Goal: Check status: Check status

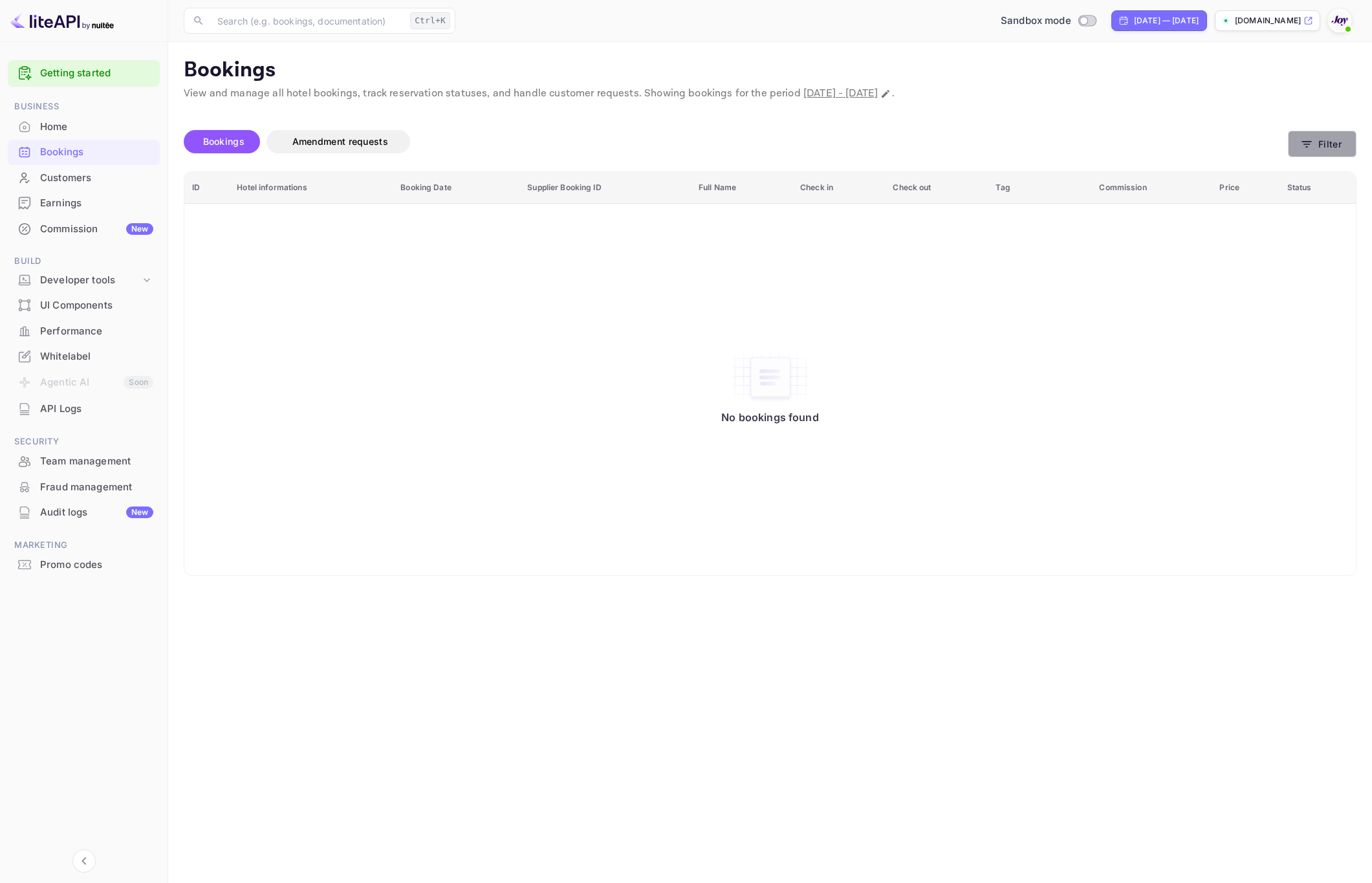
click at [1330, 150] on button "Filter" at bounding box center [1322, 143] width 69 height 26
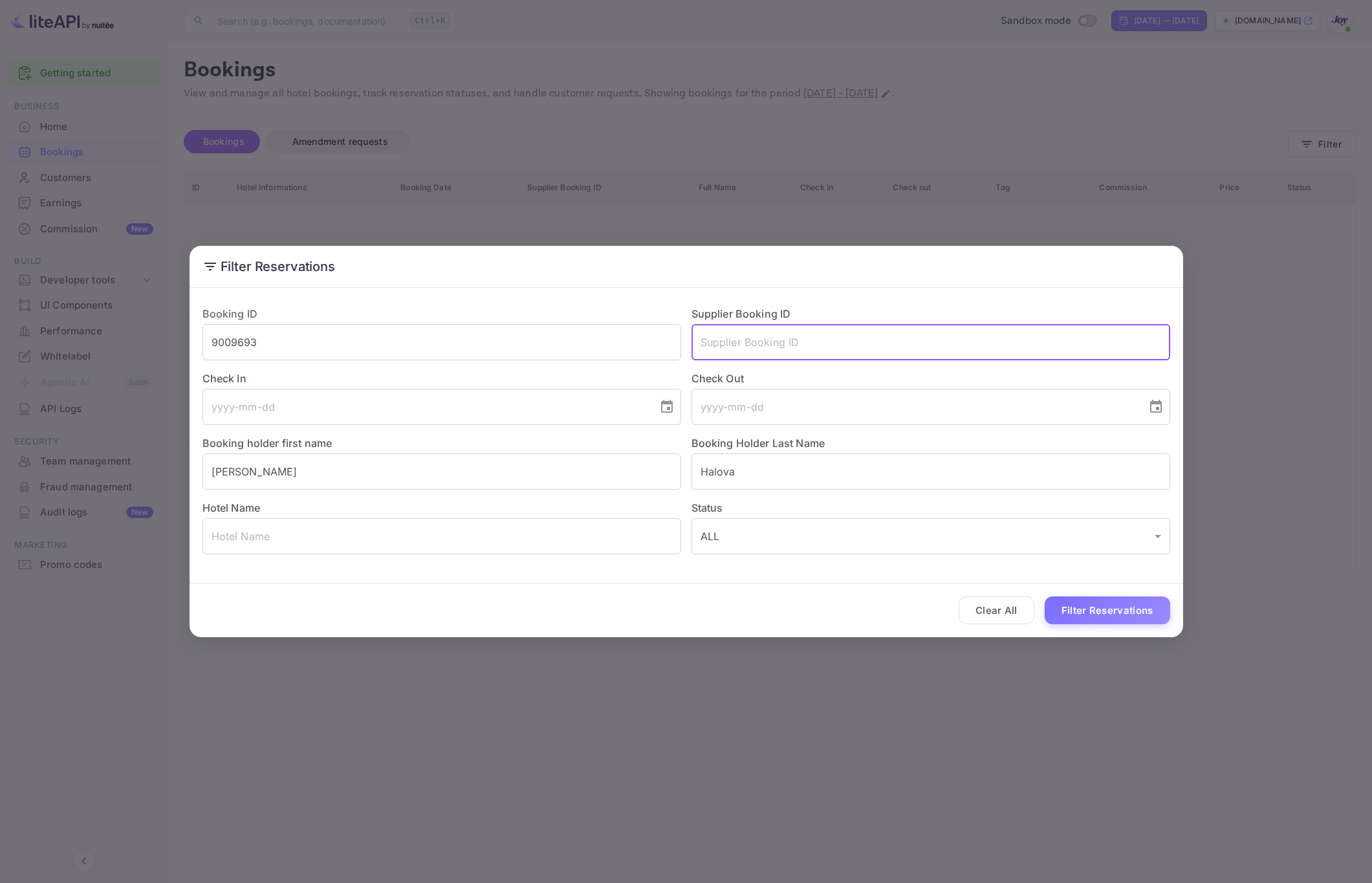
click at [795, 346] on input "text" at bounding box center [931, 342] width 479 height 36
click at [538, 346] on input "9009693" at bounding box center [441, 342] width 479 height 36
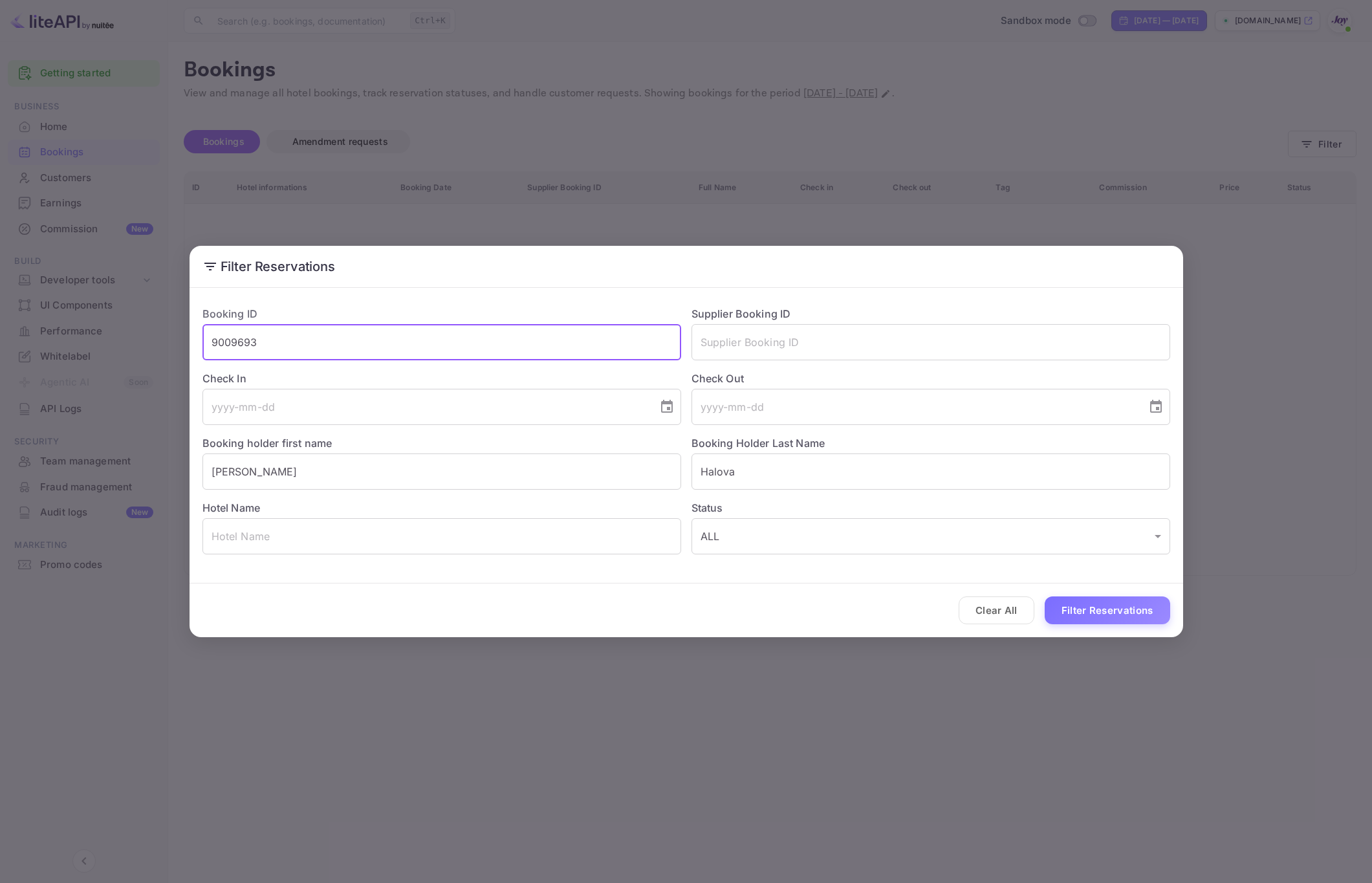
click at [538, 346] on input "9009693" at bounding box center [441, 342] width 479 height 36
click at [538, 346] on input "text" at bounding box center [441, 342] width 479 height 36
click at [799, 352] on input "text" at bounding box center [931, 342] width 479 height 36
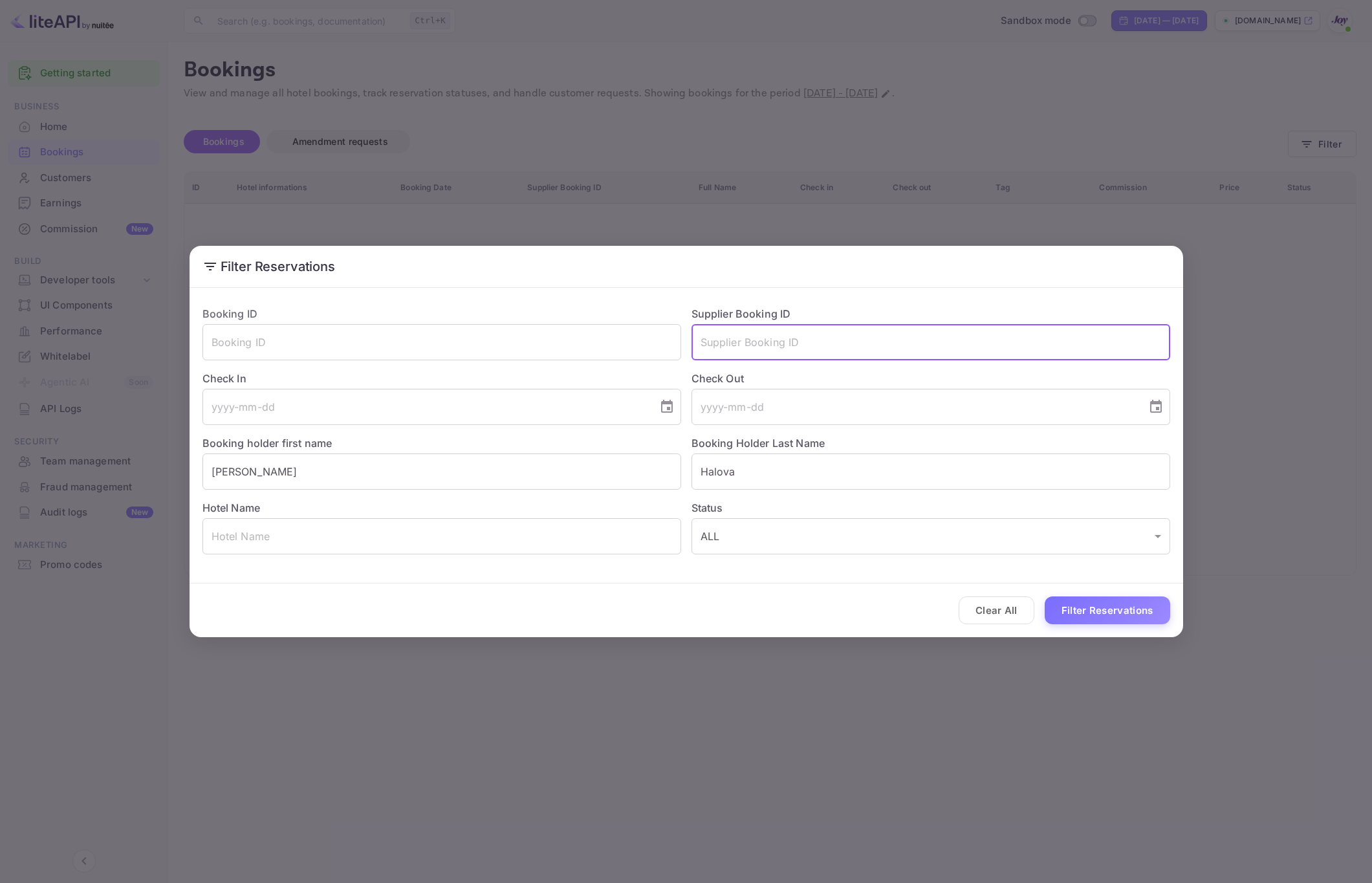
paste input "7429742"
type input "7429742"
click at [1116, 623] on button "Filter Reservations" at bounding box center [1107, 610] width 125 height 28
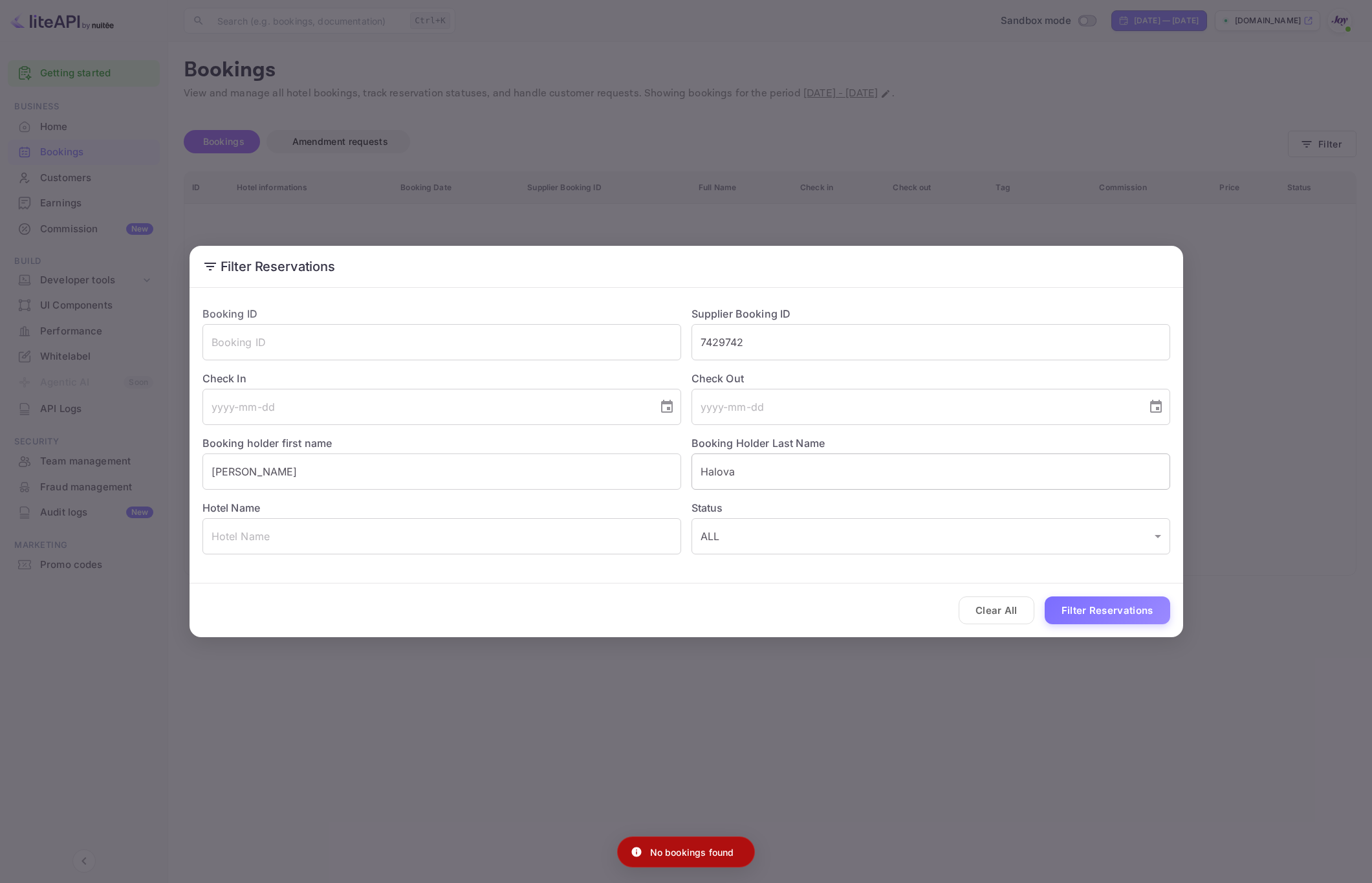
click at [753, 461] on input "Halova" at bounding box center [931, 472] width 479 height 36
click at [755, 462] on input "Halova" at bounding box center [931, 472] width 479 height 36
click at [606, 462] on input "[PERSON_NAME]" at bounding box center [441, 472] width 479 height 36
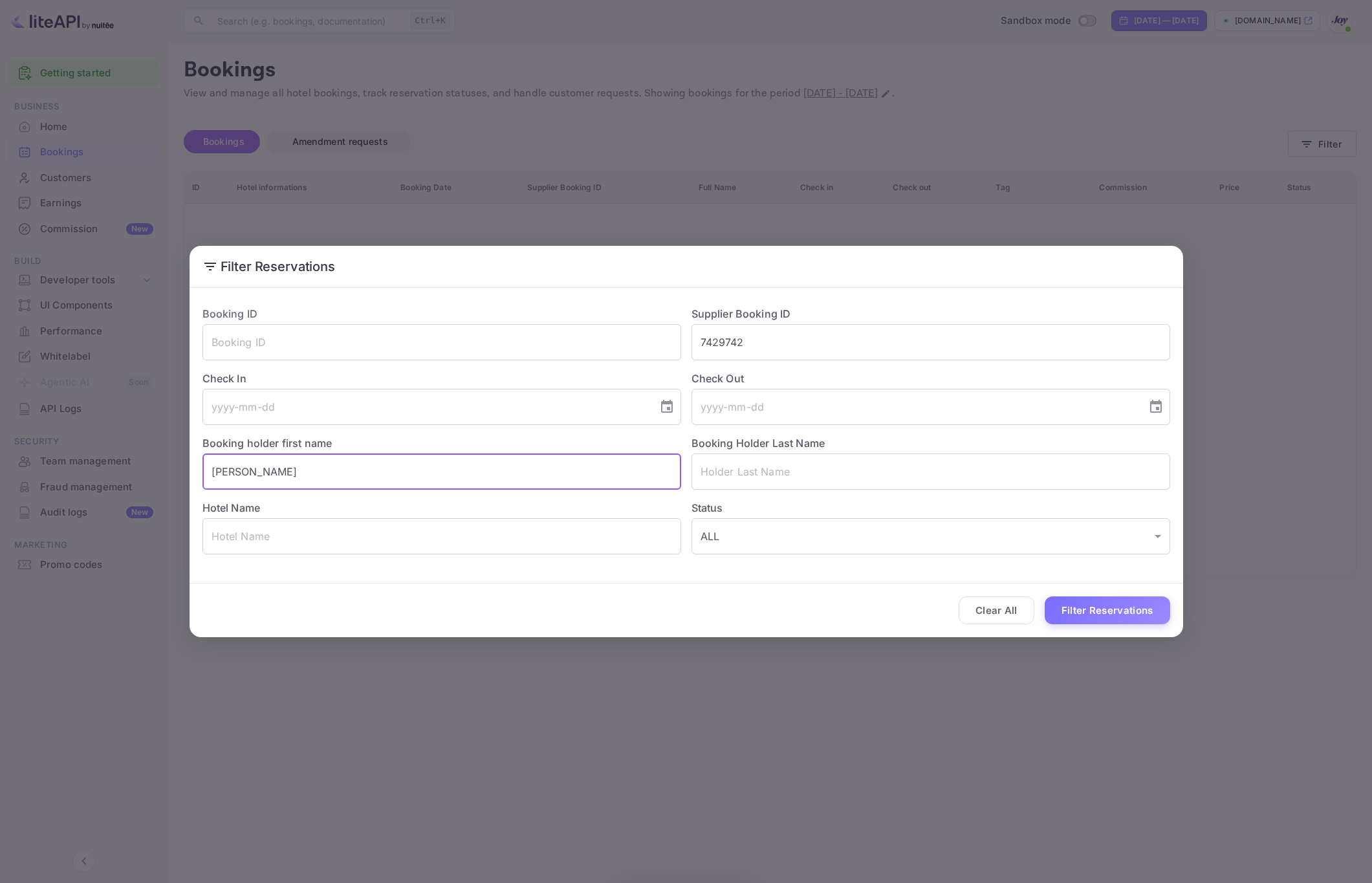
click at [606, 462] on input "[PERSON_NAME]" at bounding box center [441, 472] width 479 height 36
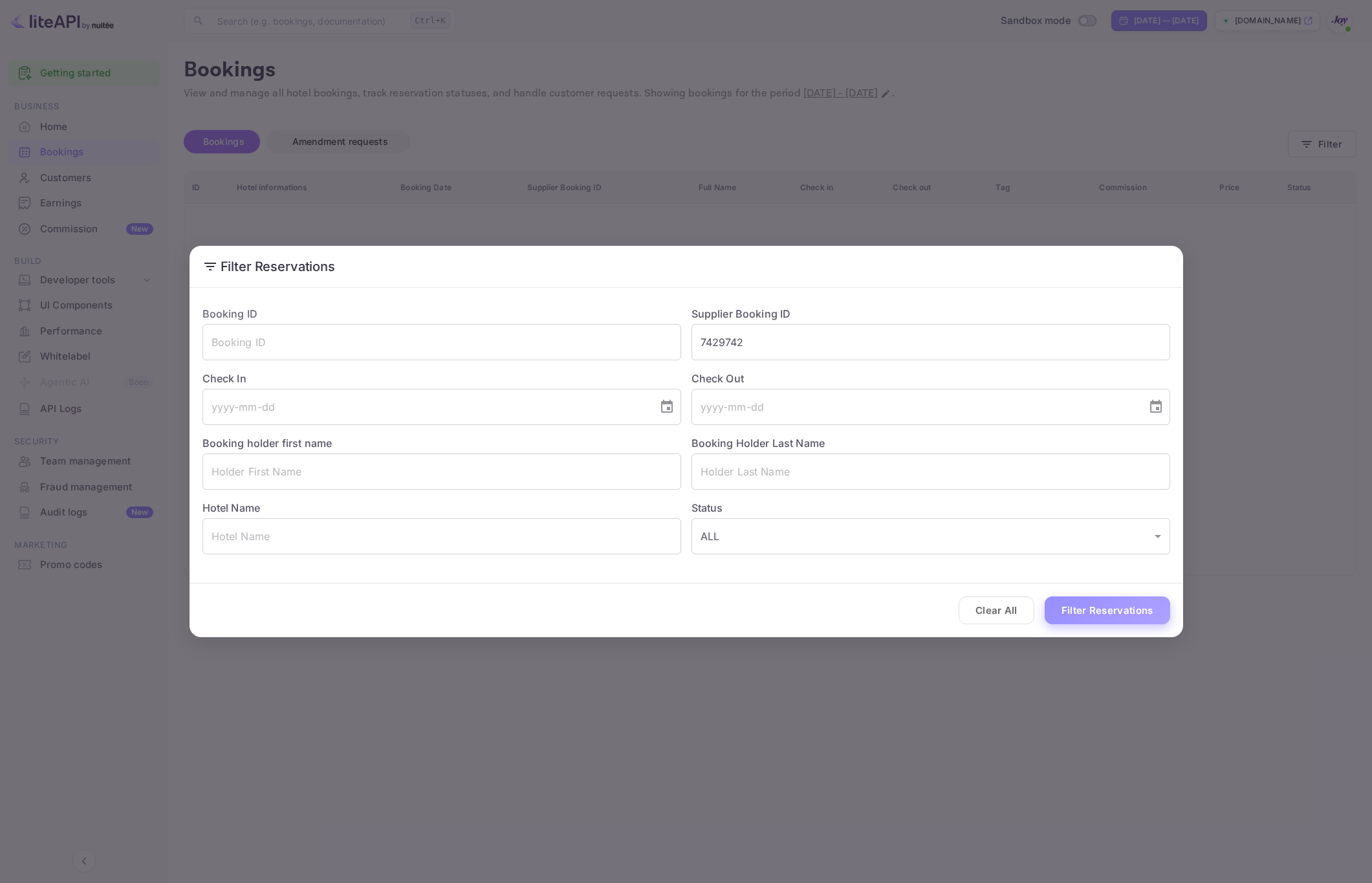
click at [1128, 613] on button "Filter Reservations" at bounding box center [1107, 610] width 125 height 28
click at [977, 743] on div "Filter Reservations Booking ID ​ Supplier Booking ID 7429742 ​ Check In ​ Check…" at bounding box center [686, 441] width 1372 height 883
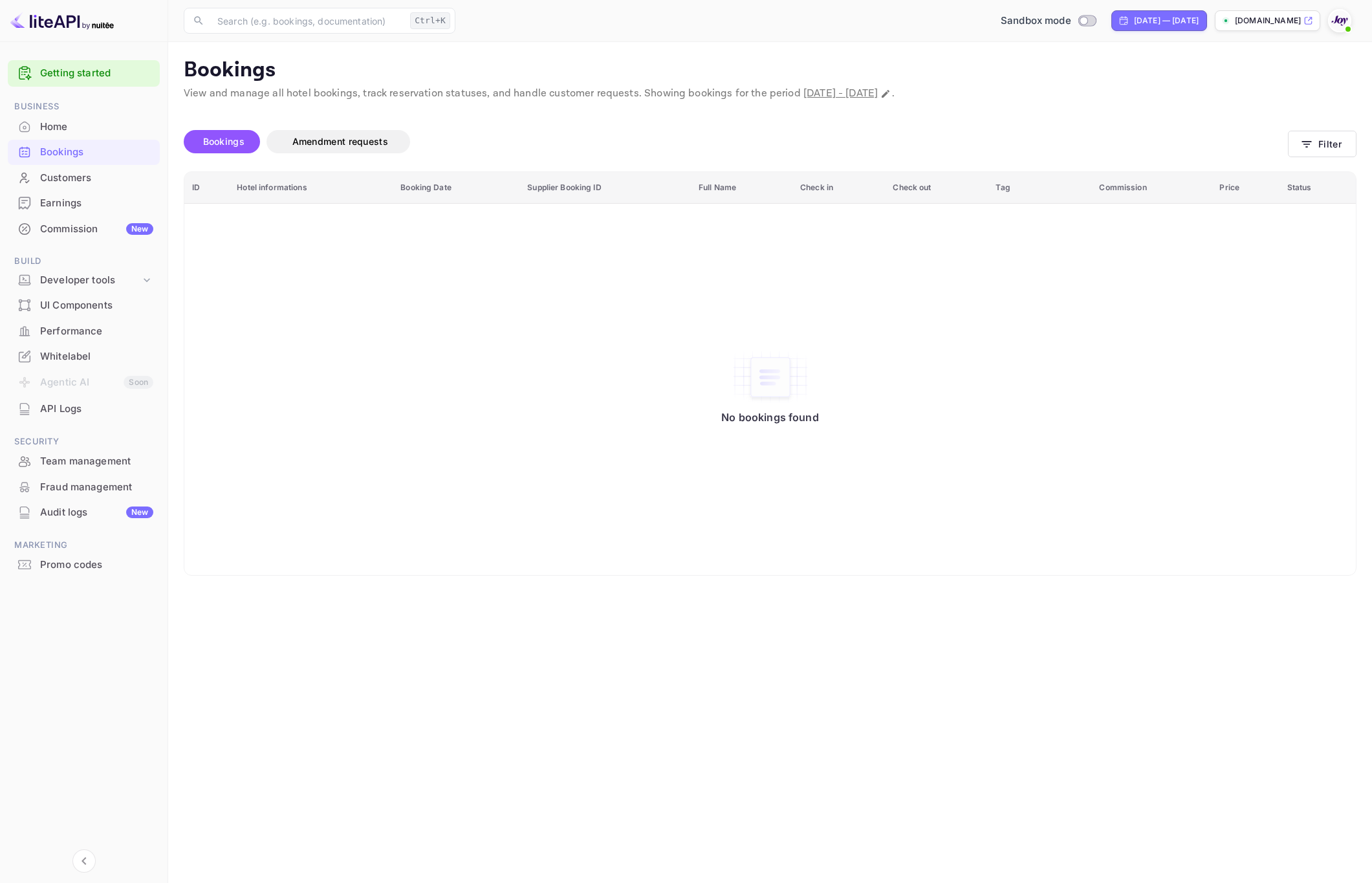
click at [1143, 678] on main "Bookings View and manage all hotel bookings, track reservation statuses, and ha…" at bounding box center [769, 463] width 1204 height 841
click at [1330, 145] on button "Filter" at bounding box center [1322, 143] width 69 height 26
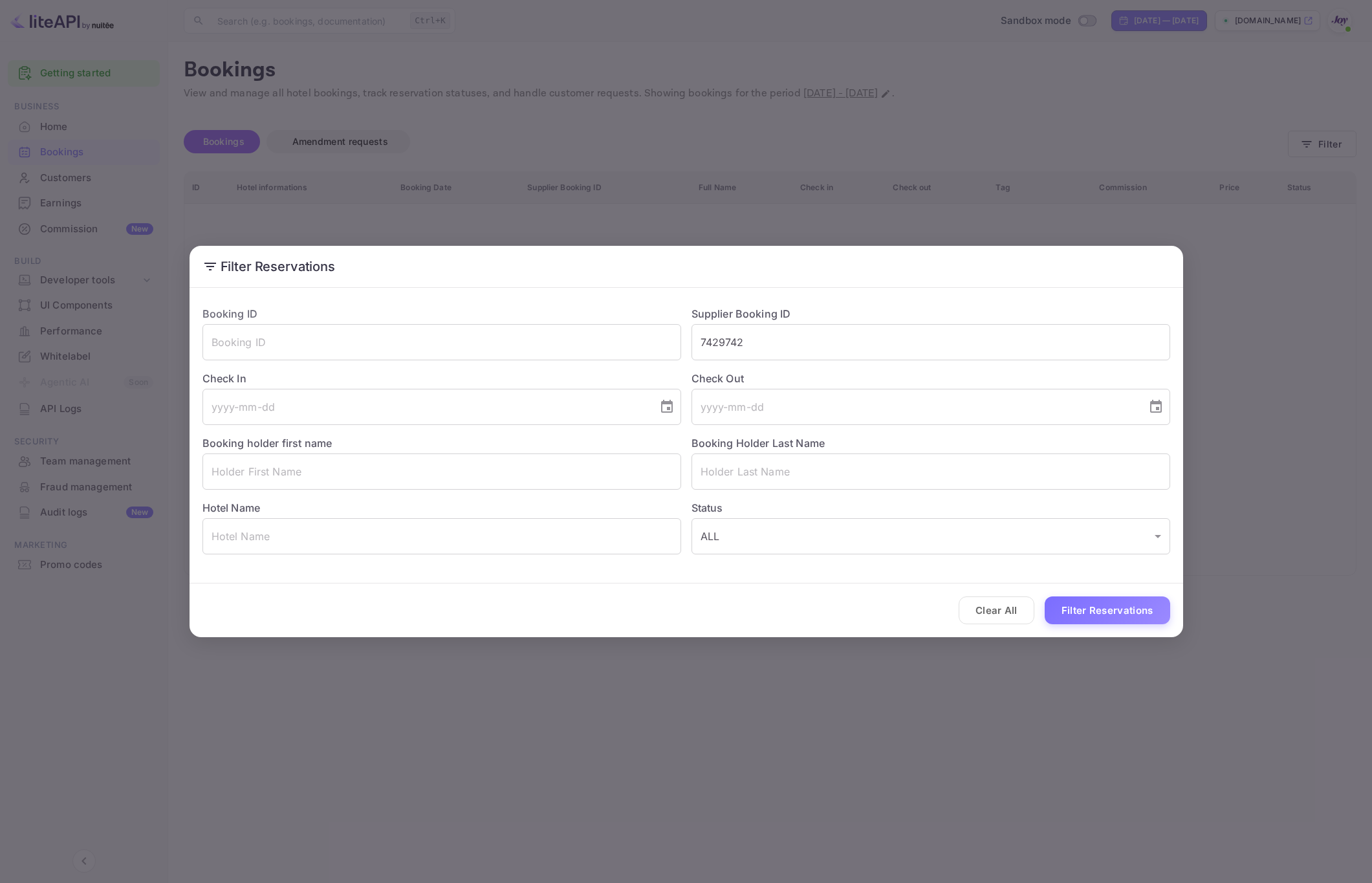
click at [1091, 625] on div "Clear All Filter Reservations" at bounding box center [686, 611] width 993 height 54
click at [990, 613] on button "Clear All" at bounding box center [997, 610] width 76 height 28
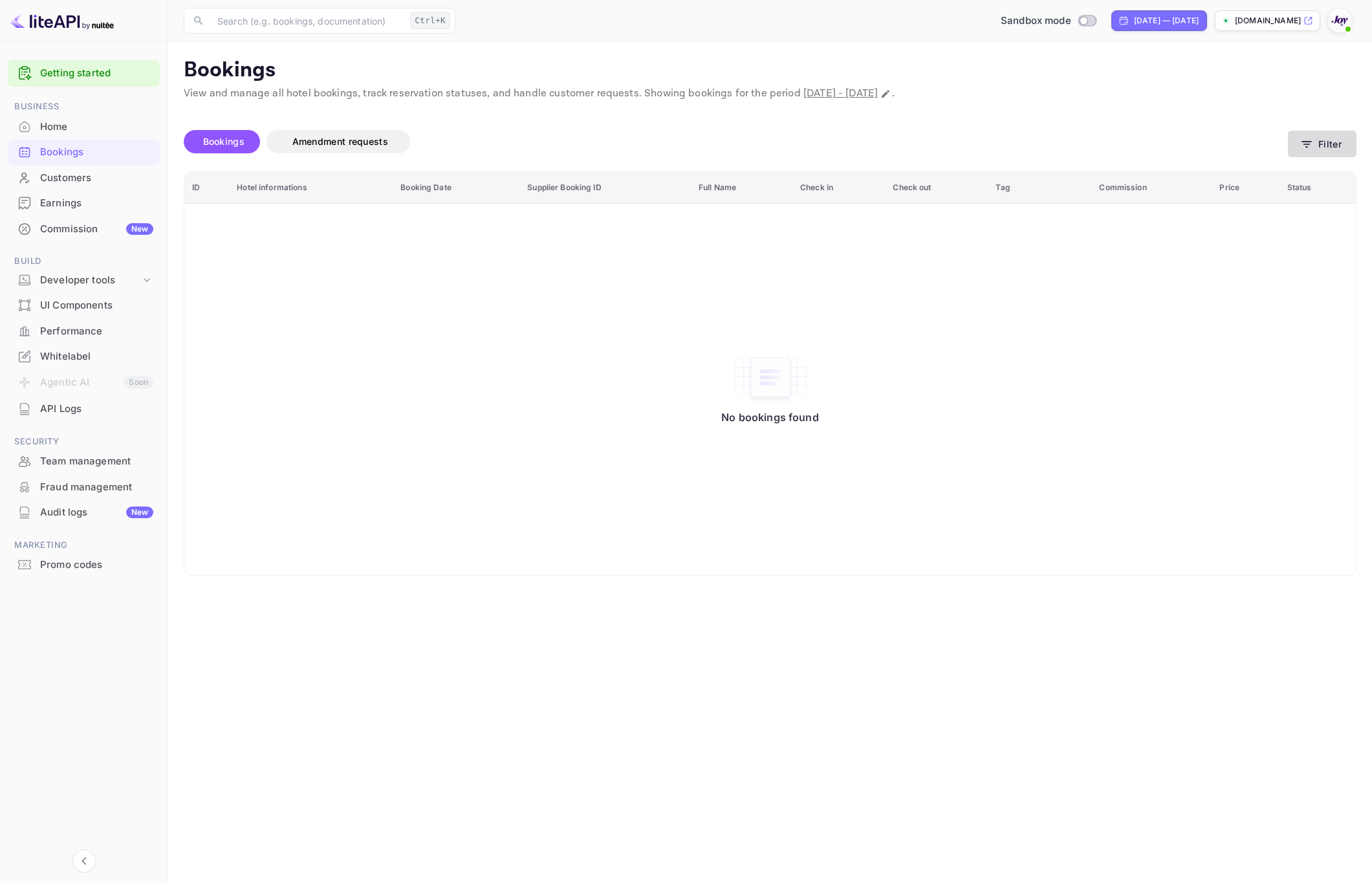
click at [1322, 147] on button "Filter" at bounding box center [1322, 143] width 69 height 26
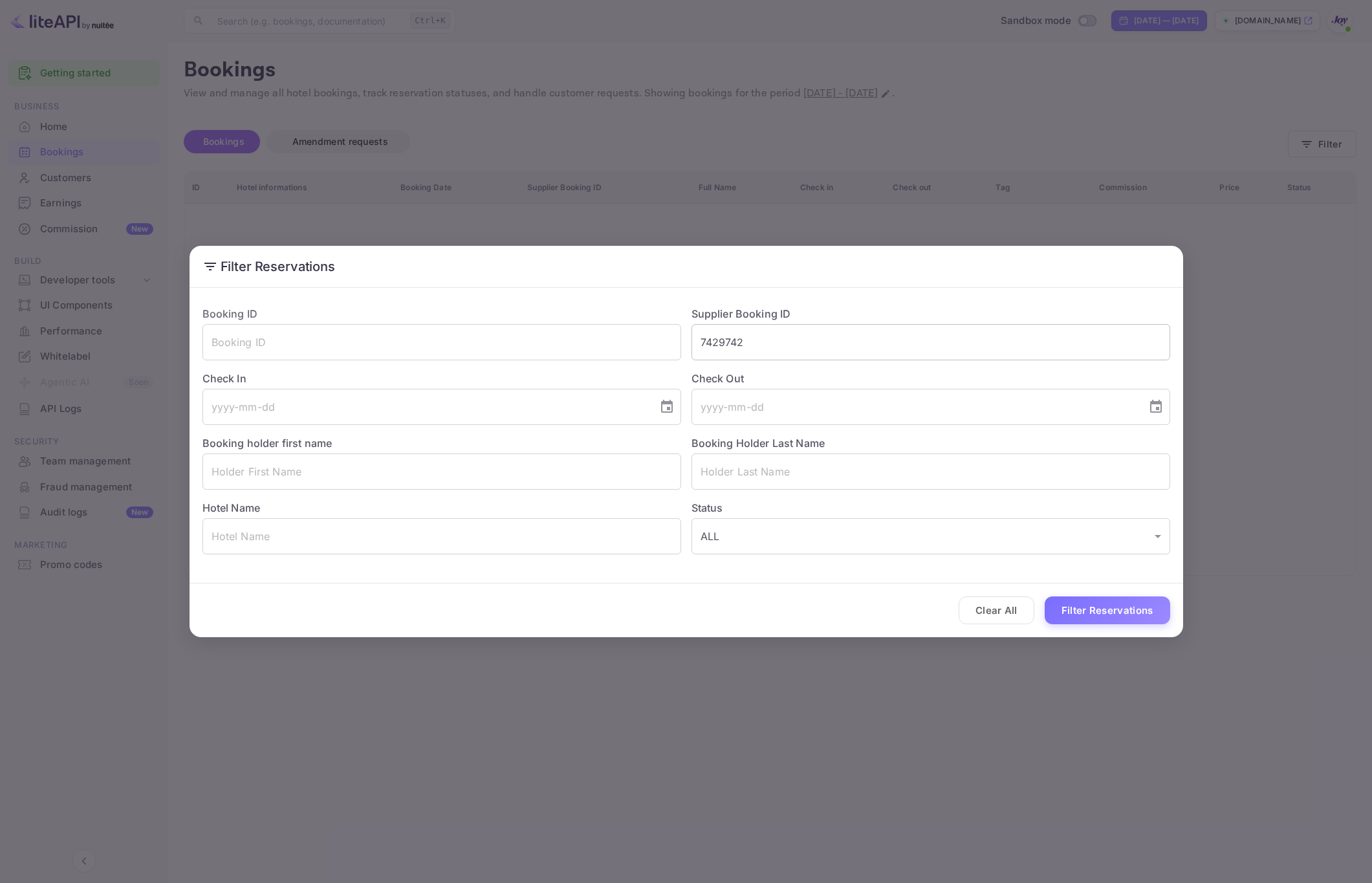
click at [796, 340] on input "7429742" at bounding box center [931, 342] width 479 height 36
paste input "958423"
type input "9584232"
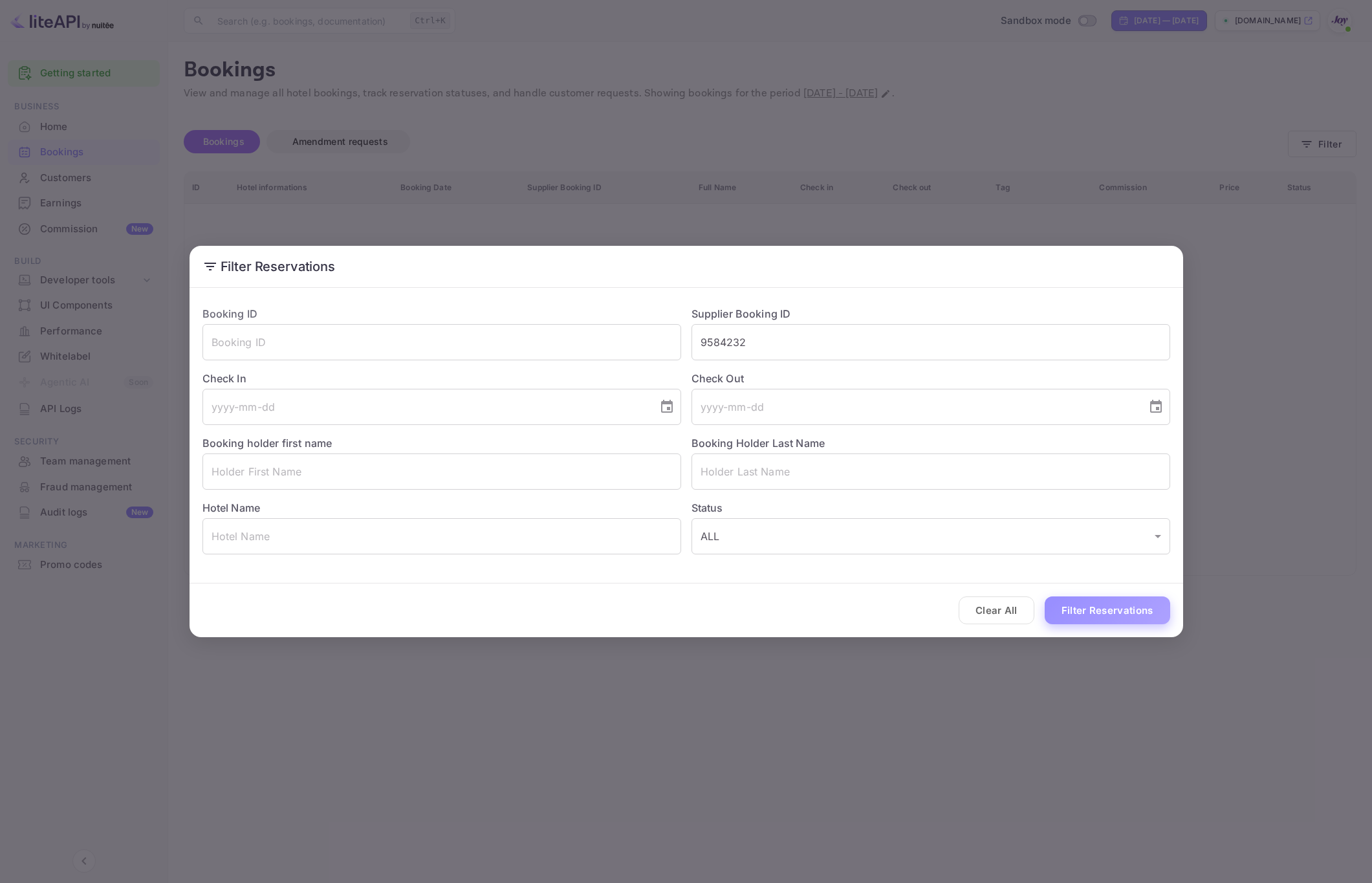
click at [1078, 608] on button "Filter Reservations" at bounding box center [1107, 610] width 125 height 28
click at [1293, 501] on div "Filter Reservations Booking ID ​ Supplier Booking ID 9584232 ​ Check In ​ Check…" at bounding box center [686, 441] width 1372 height 883
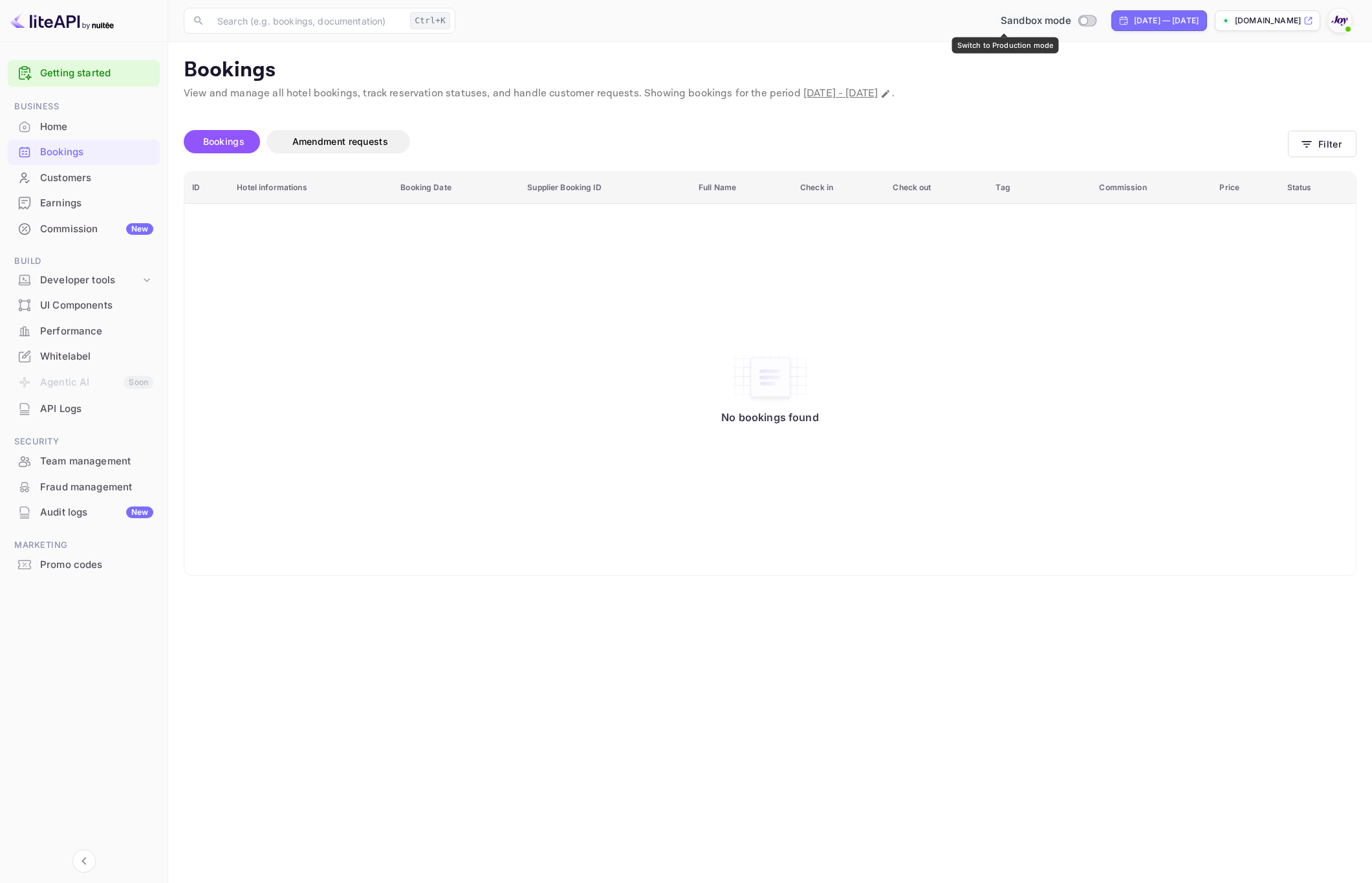
click at [1071, 22] on input "Switch to Production mode" at bounding box center [1083, 20] width 26 height 8
checkbox input "true"
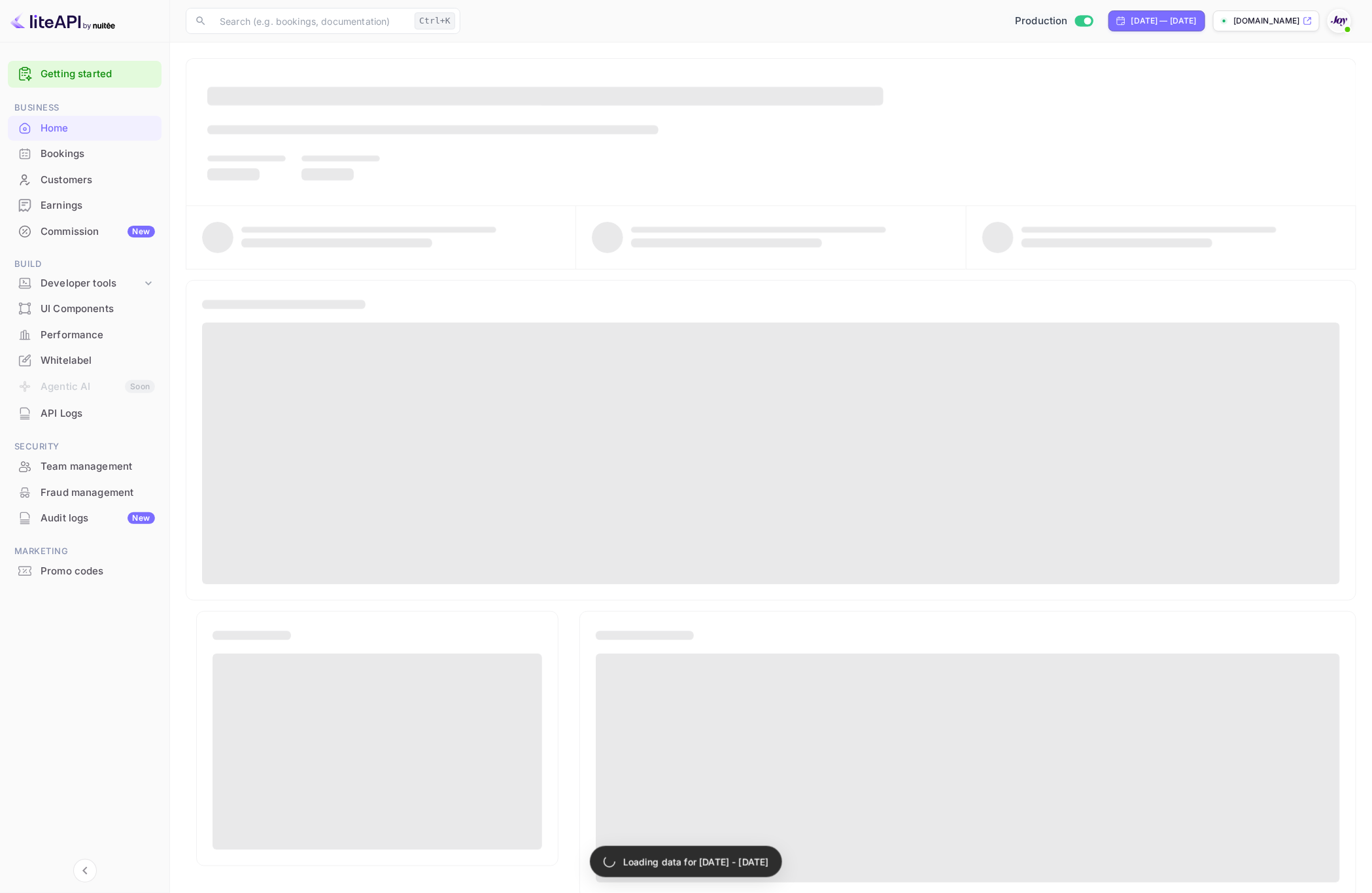
click at [66, 155] on div "Bookings" at bounding box center [97, 154] width 114 height 15
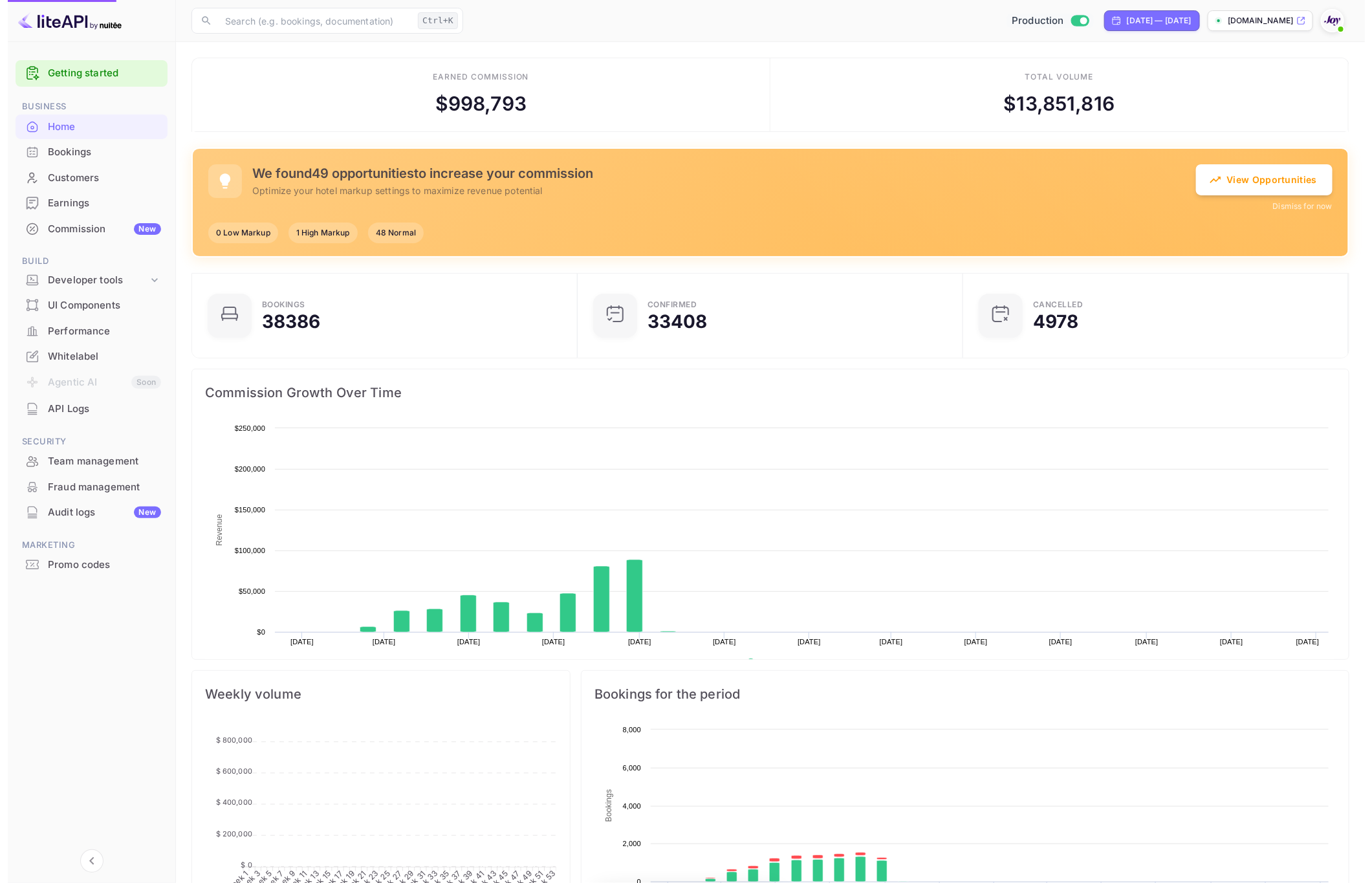
scroll to position [195, 363]
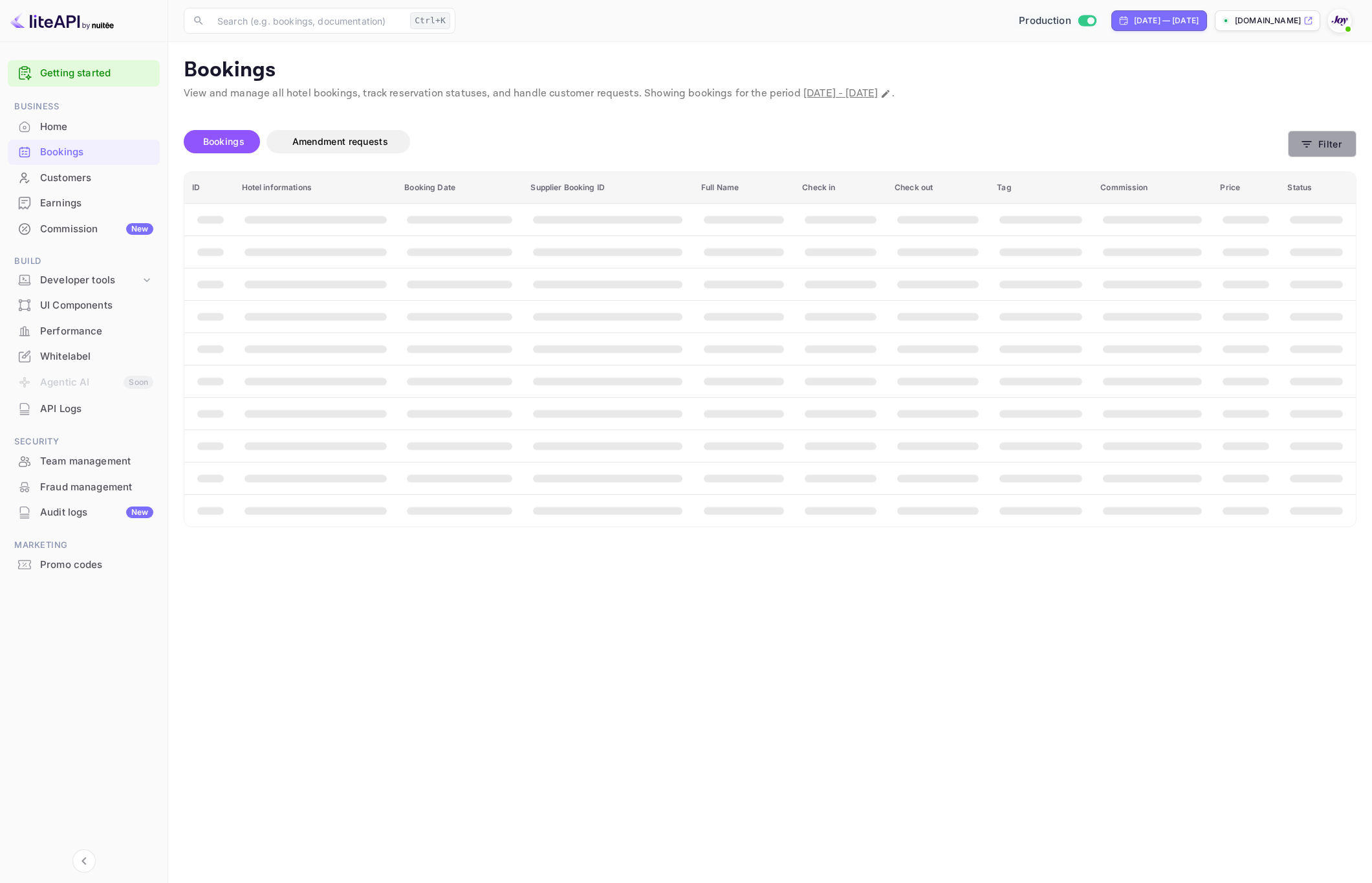
click at [1318, 142] on button "Filter" at bounding box center [1322, 143] width 69 height 26
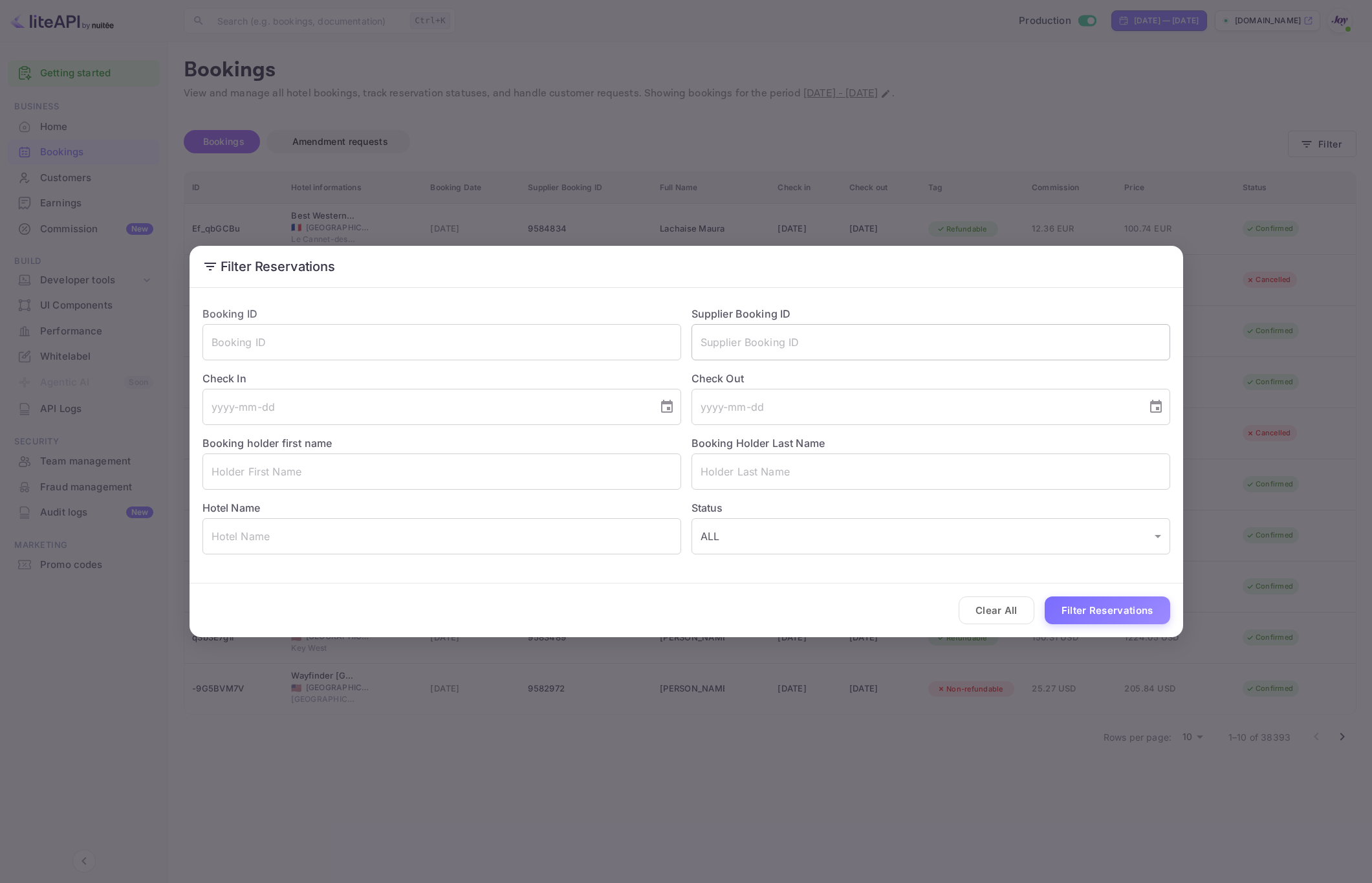
click at [845, 333] on input "text" at bounding box center [931, 342] width 479 height 36
paste input "9584232"
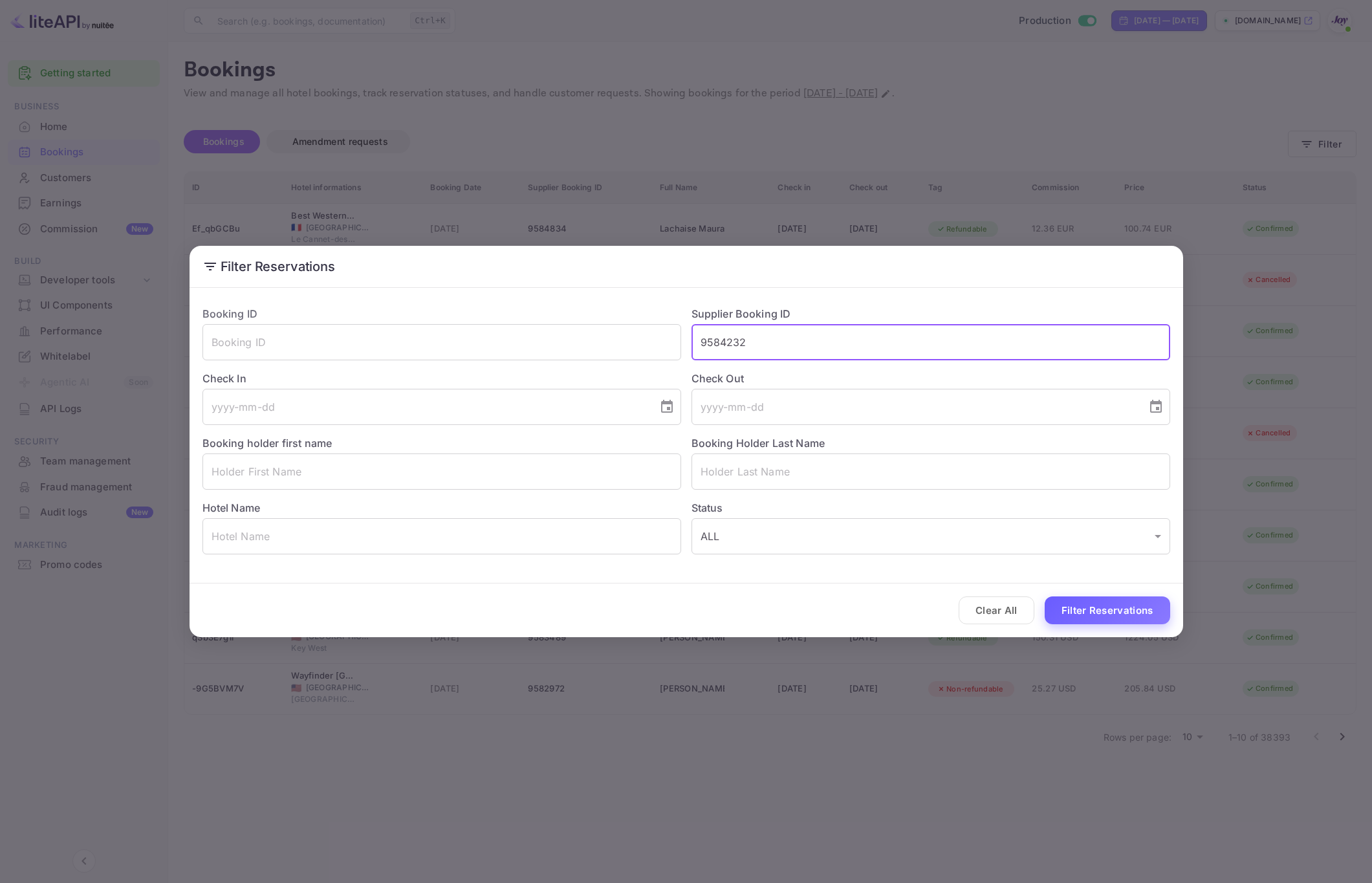
type input "9584232"
click at [1099, 614] on button "Filter Reservations" at bounding box center [1107, 610] width 125 height 28
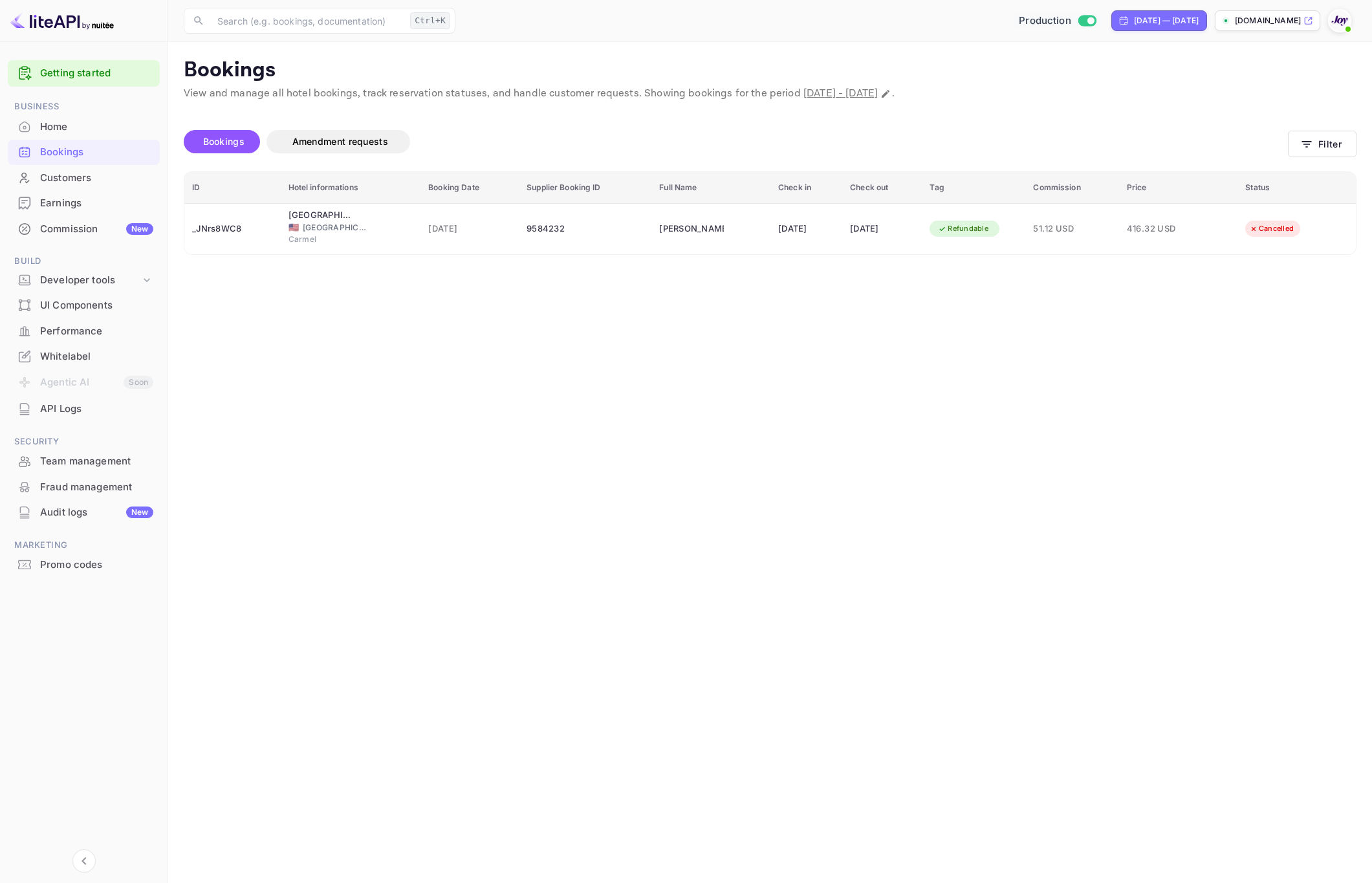
click at [45, 670] on div "Getting started Business Home Bookings Customers Earnings Commission New Build …" at bounding box center [84, 460] width 168 height 811
click at [522, 362] on main "Bookings View and manage all hotel bookings, track reservation statuses, and ha…" at bounding box center [769, 463] width 1204 height 841
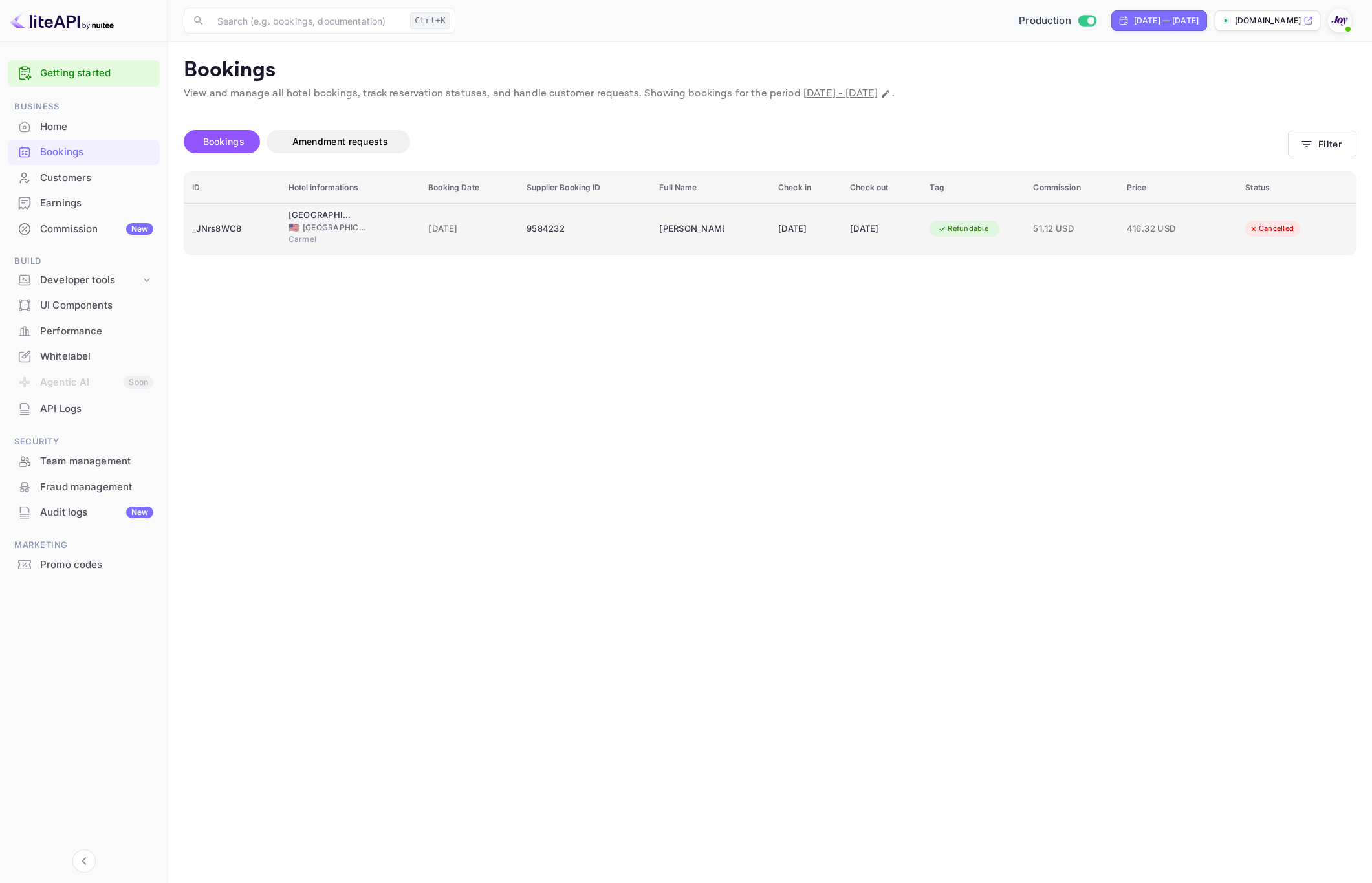
click at [251, 225] on div "_JNrs8WC8" at bounding box center [233, 228] width 81 height 21
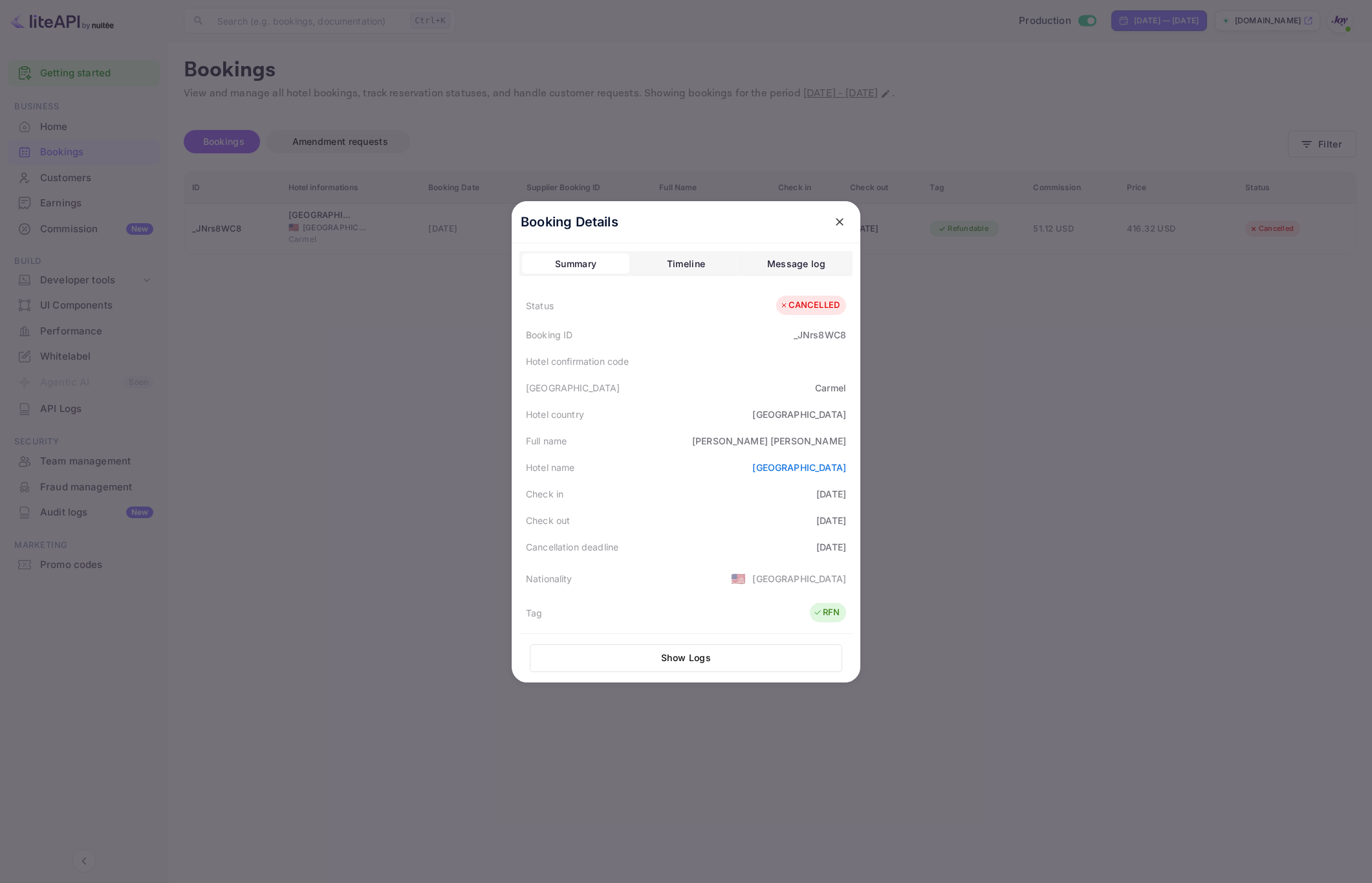
click at [1009, 412] on div at bounding box center [686, 441] width 1372 height 883
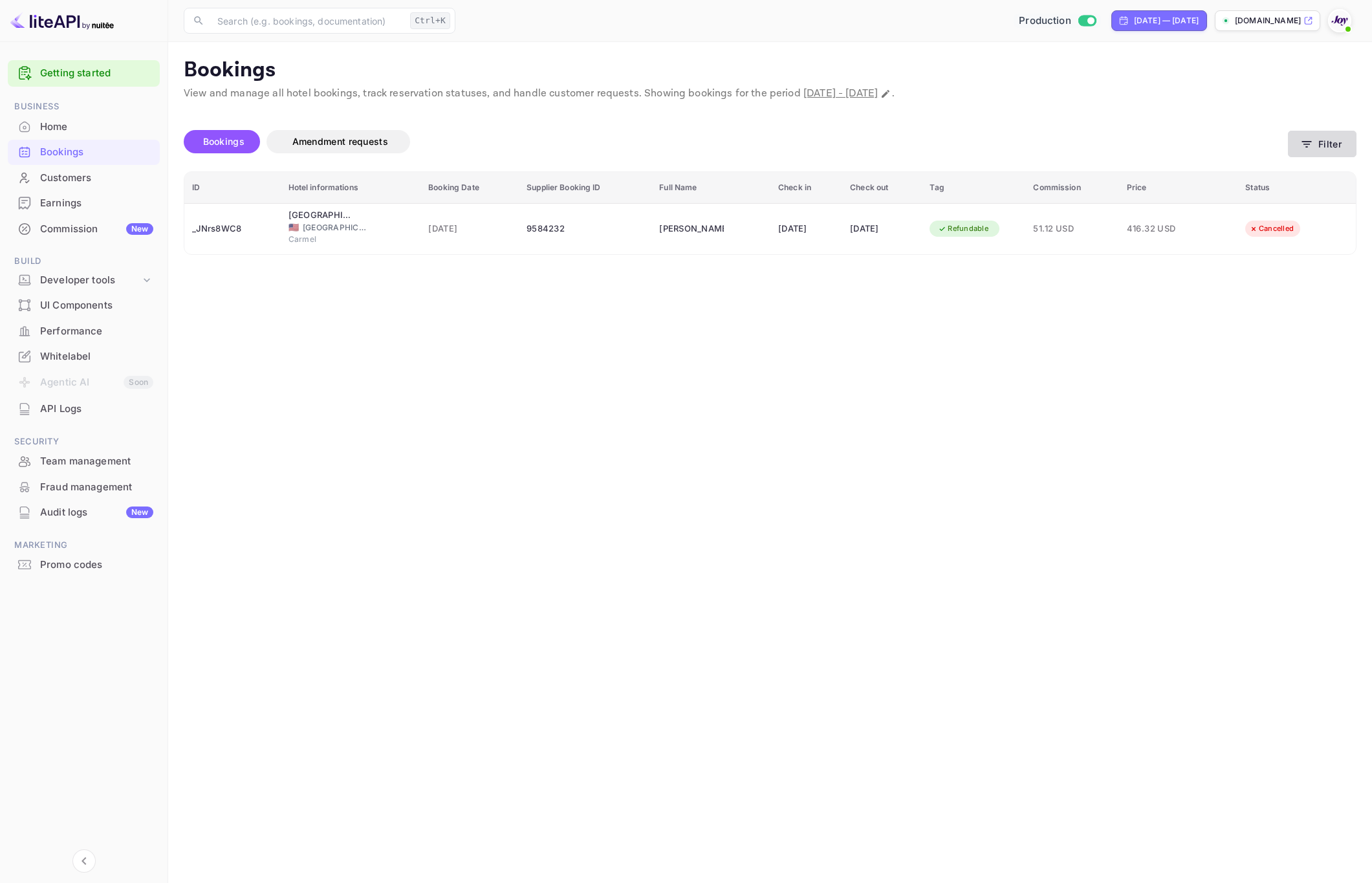
click at [1316, 147] on button "Filter" at bounding box center [1322, 143] width 69 height 26
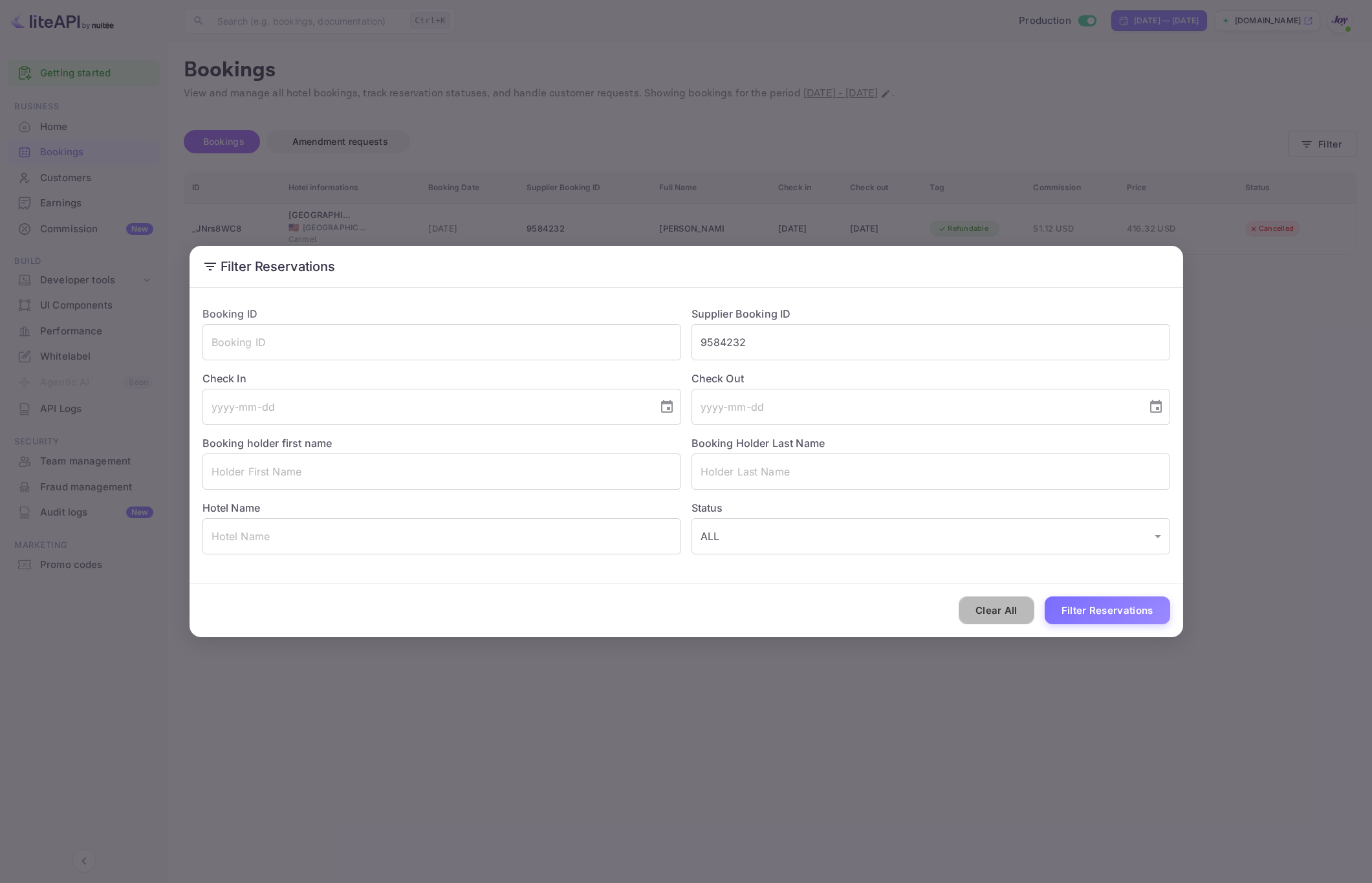
click at [1012, 615] on button "Clear All" at bounding box center [997, 610] width 76 height 28
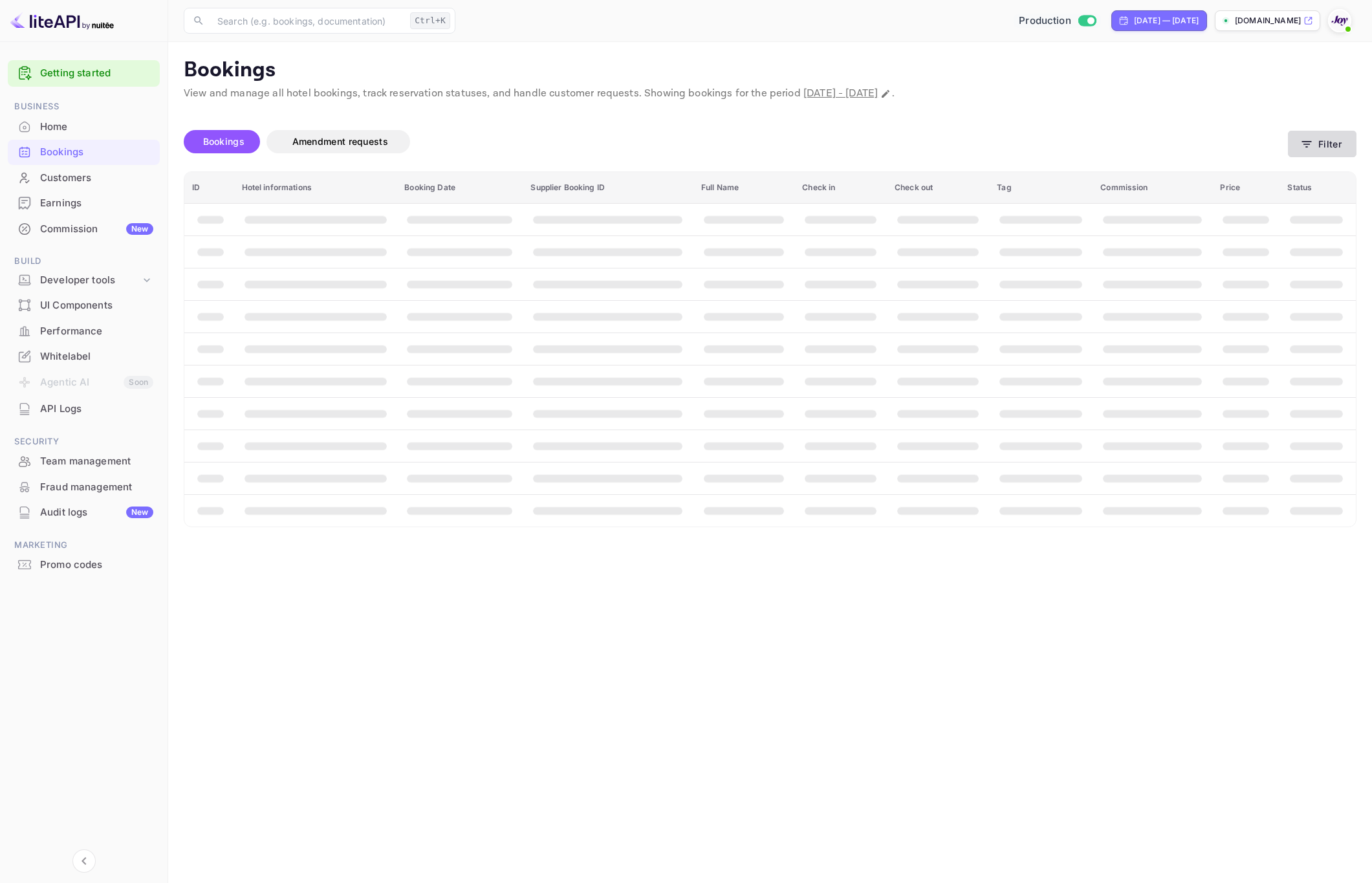
click at [1326, 147] on button "Filter" at bounding box center [1322, 143] width 69 height 26
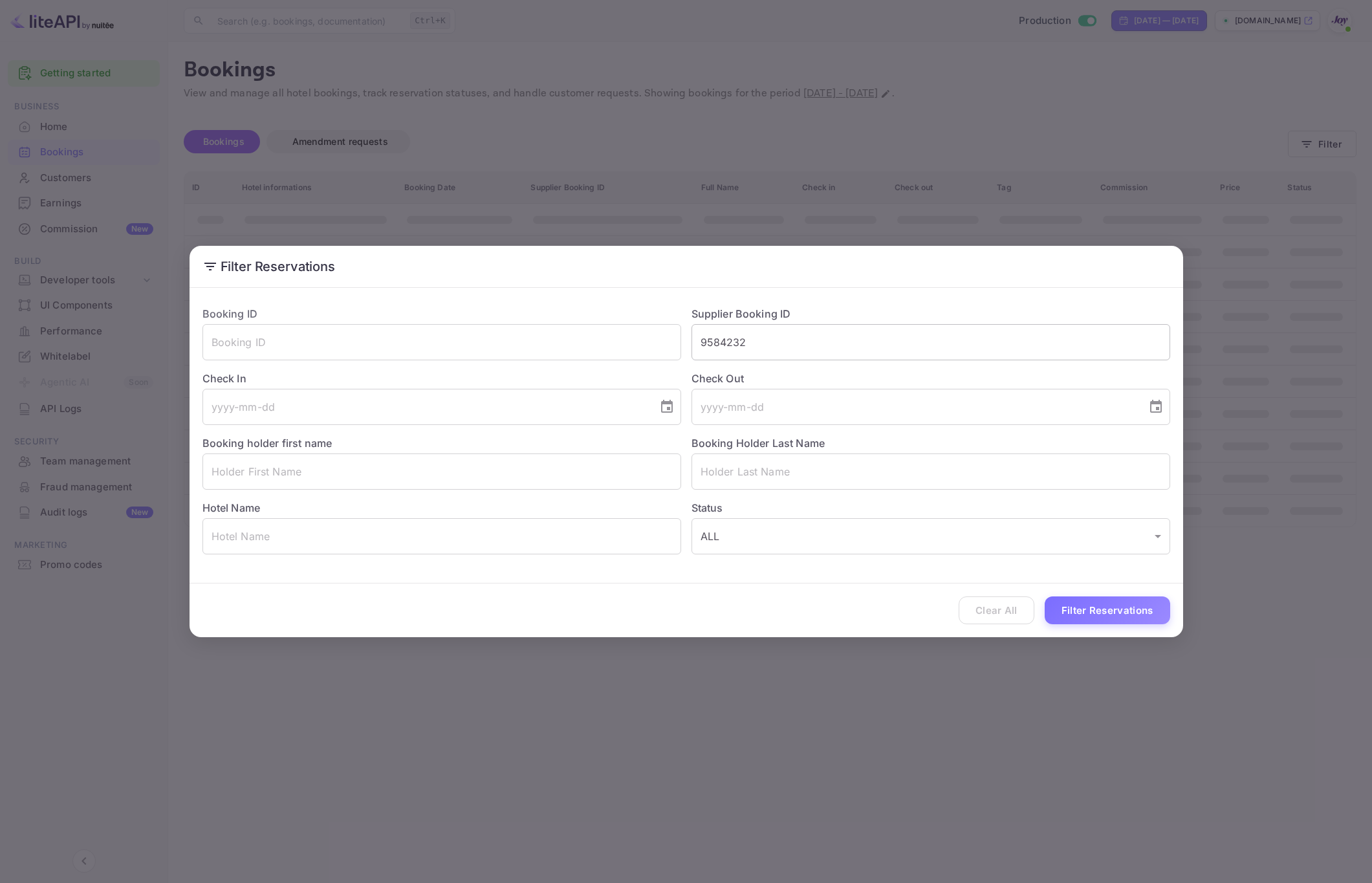
click at [761, 349] on input "9584232" at bounding box center [931, 342] width 479 height 36
paste input "8297301"
type input "8297301"
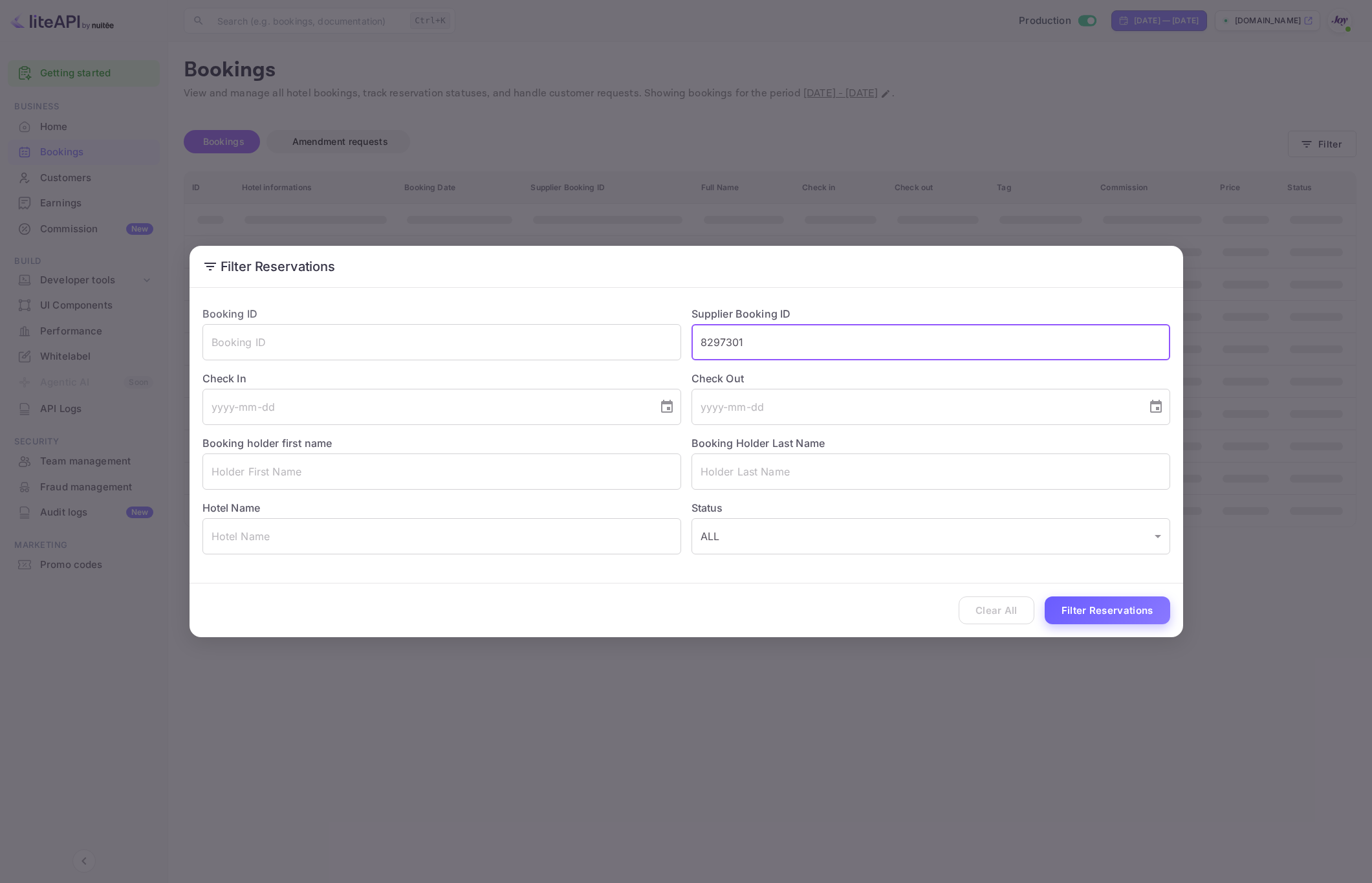
click at [1092, 612] on button "Filter Reservations" at bounding box center [1107, 610] width 125 height 28
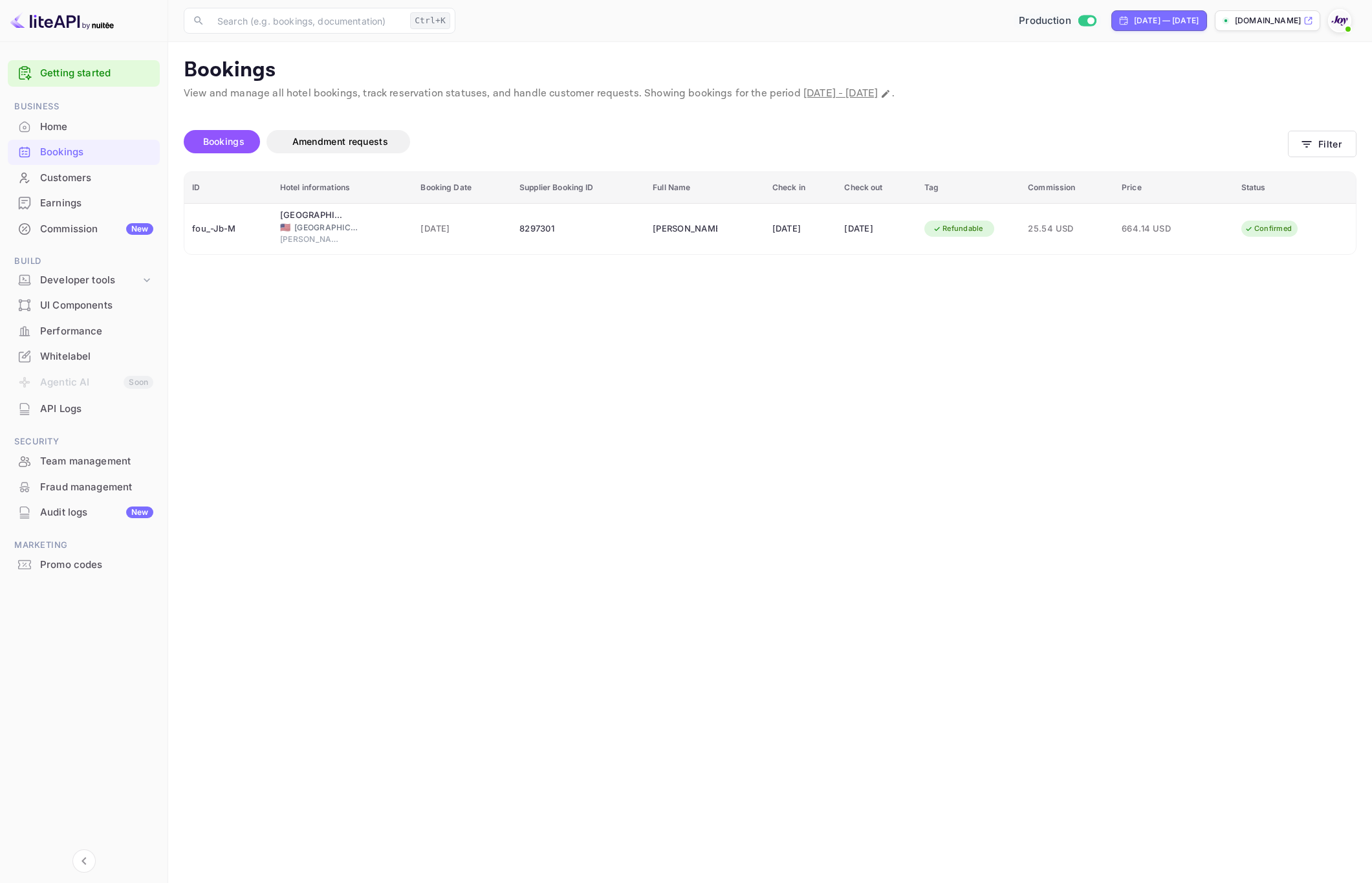
click at [578, 505] on main "Bookings View and manage all hotel bookings, track reservation statuses, and ha…" at bounding box center [769, 463] width 1204 height 841
click at [1308, 138] on icon "button" at bounding box center [1306, 144] width 13 height 13
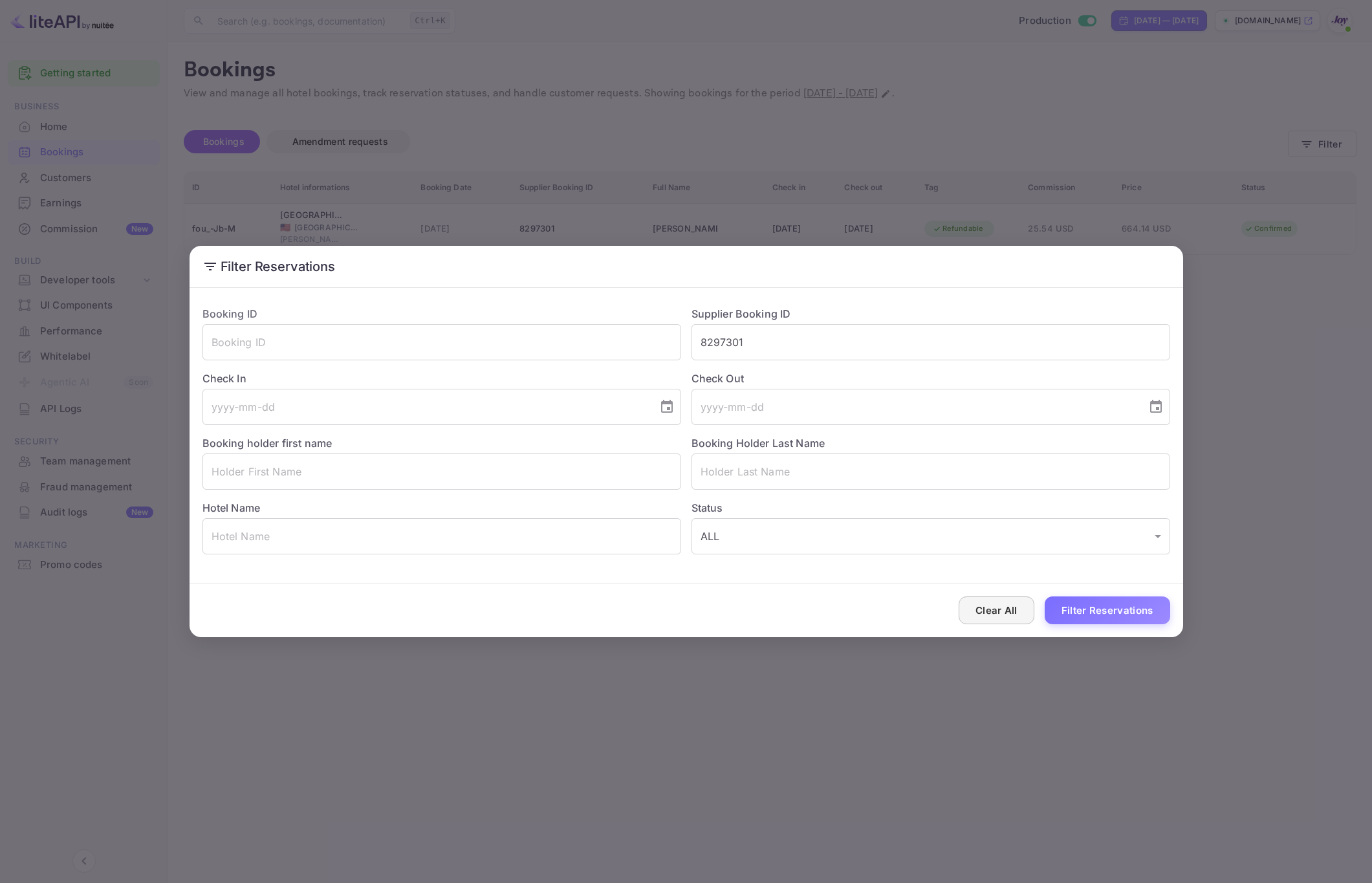
click at [996, 617] on button "Clear All" at bounding box center [997, 610] width 76 height 28
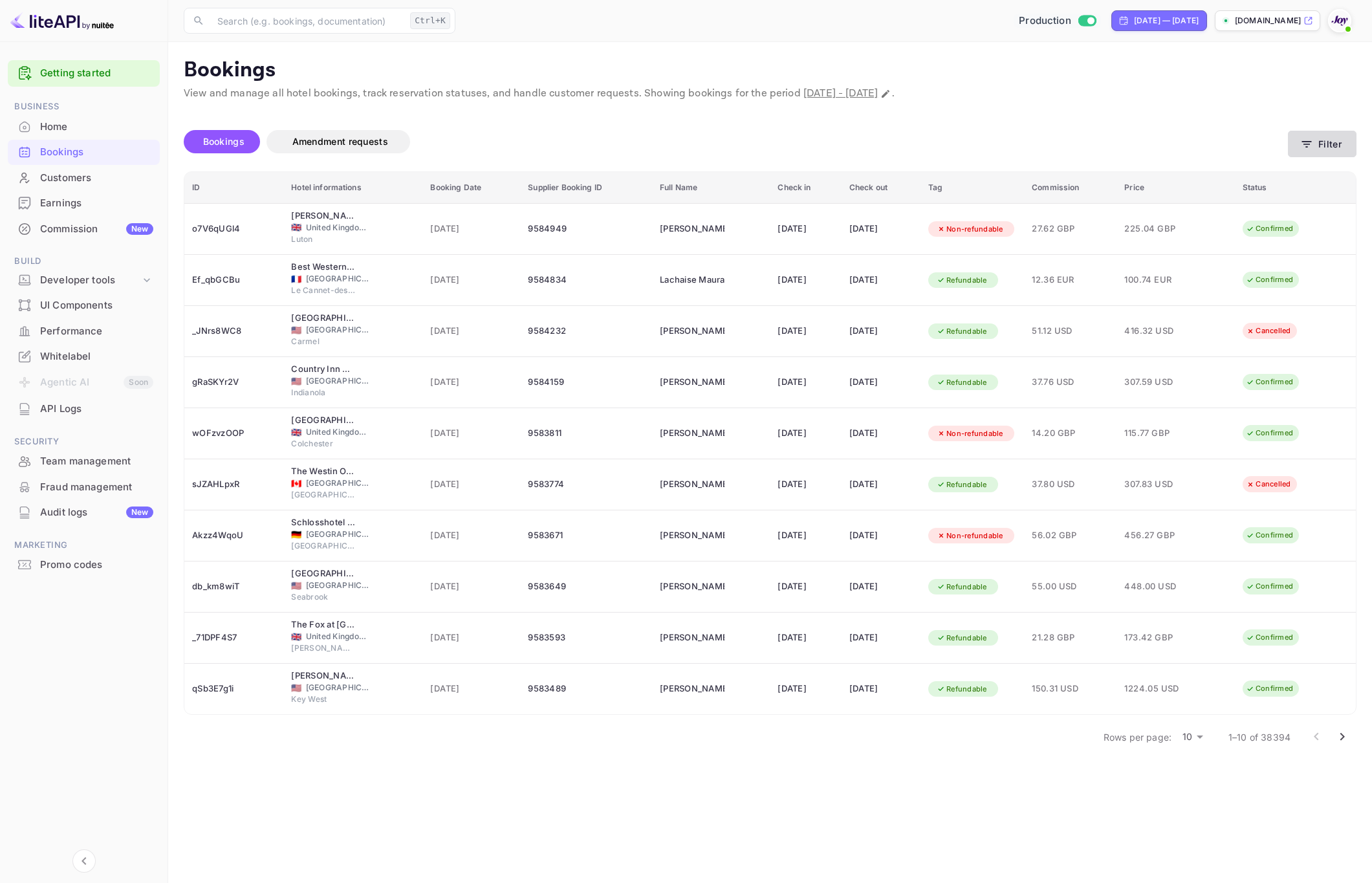
click at [1327, 136] on button "Filter" at bounding box center [1322, 143] width 69 height 26
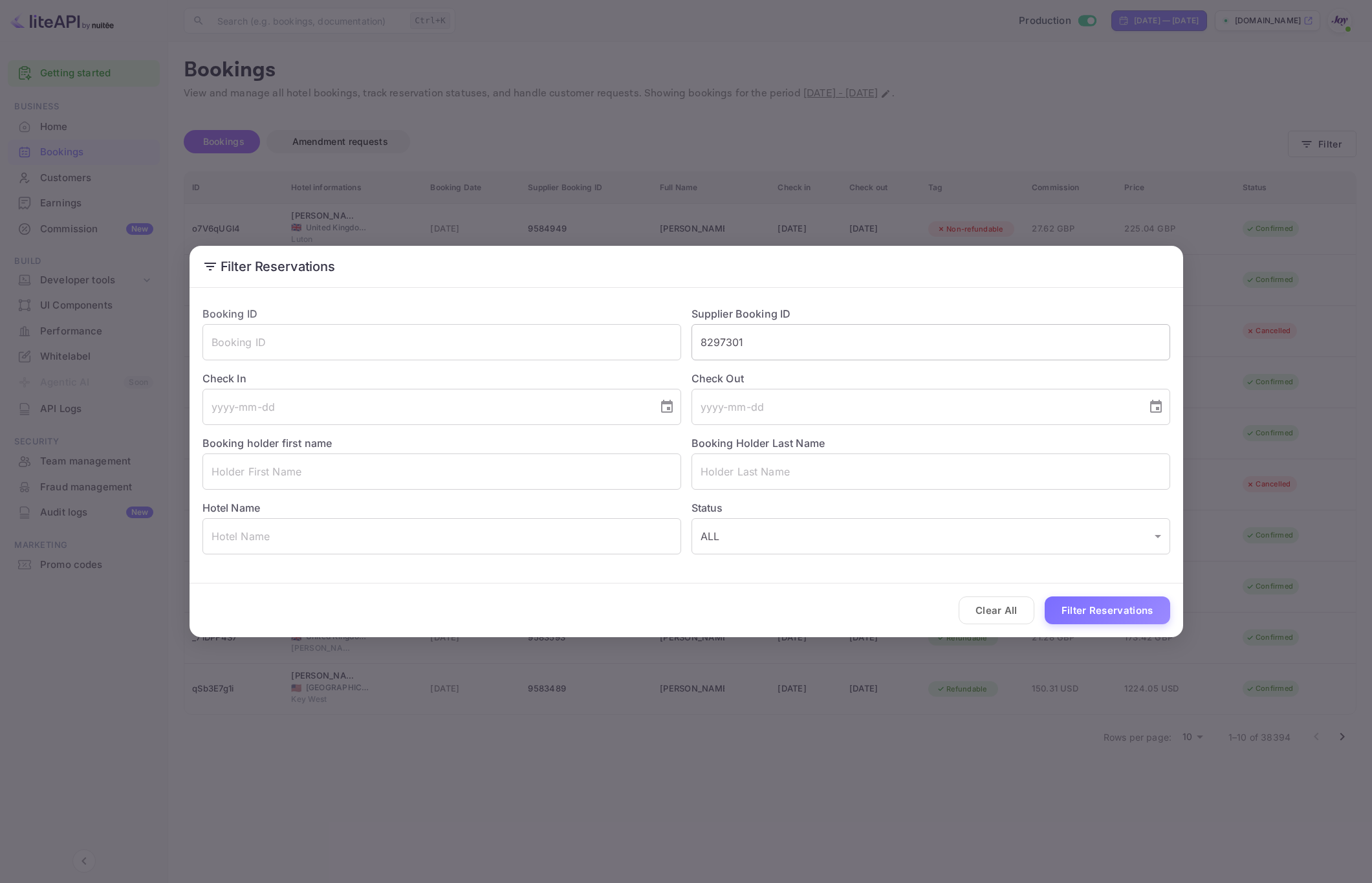
click at [767, 339] on input "8297301" at bounding box center [931, 342] width 479 height 36
paste input "7429742"
type input "7429742"
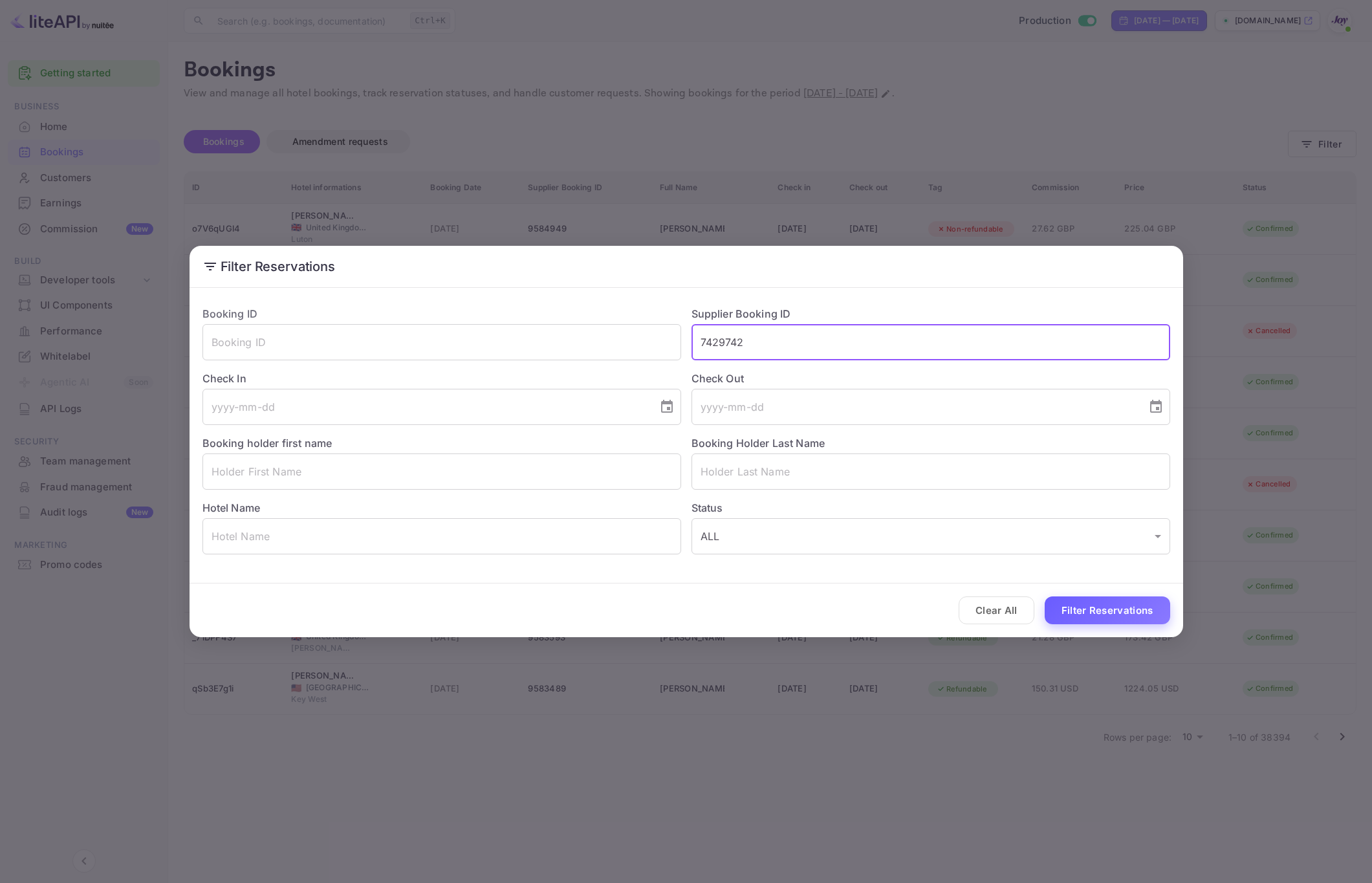
click at [1110, 619] on button "Filter Reservations" at bounding box center [1107, 610] width 125 height 28
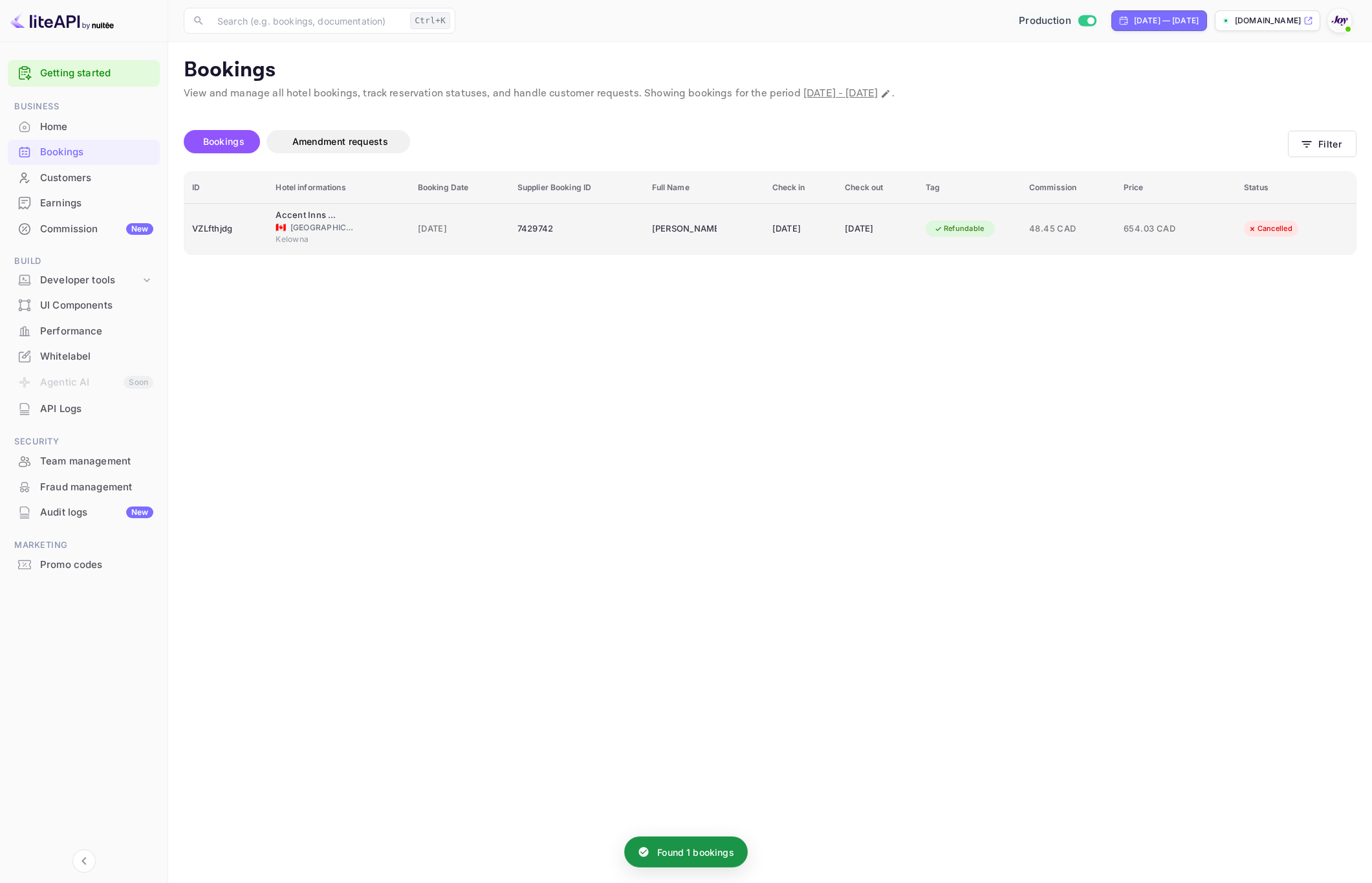
click at [569, 224] on div "7429742" at bounding box center [577, 228] width 119 height 21
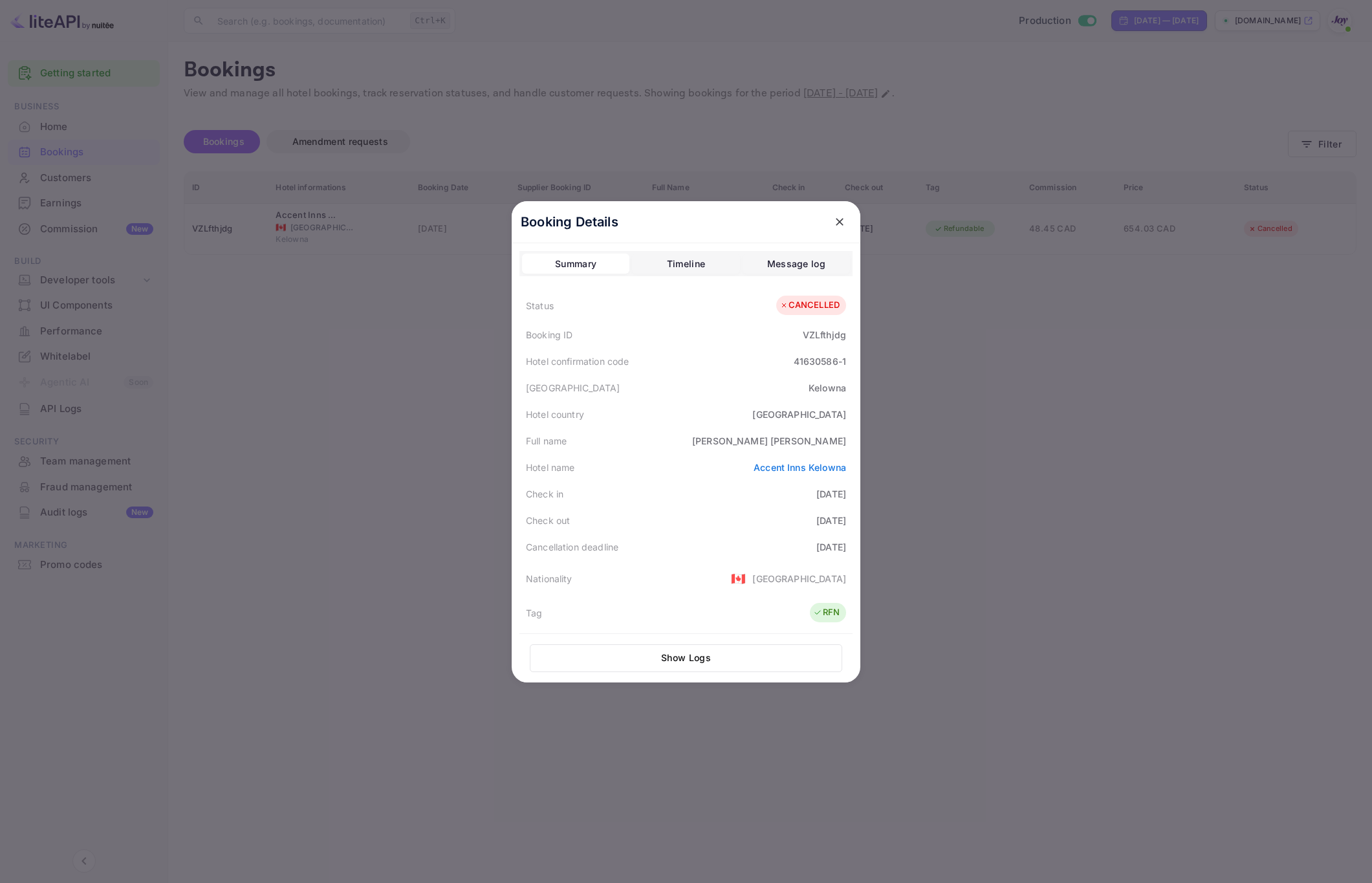
click at [1070, 551] on div at bounding box center [686, 441] width 1372 height 883
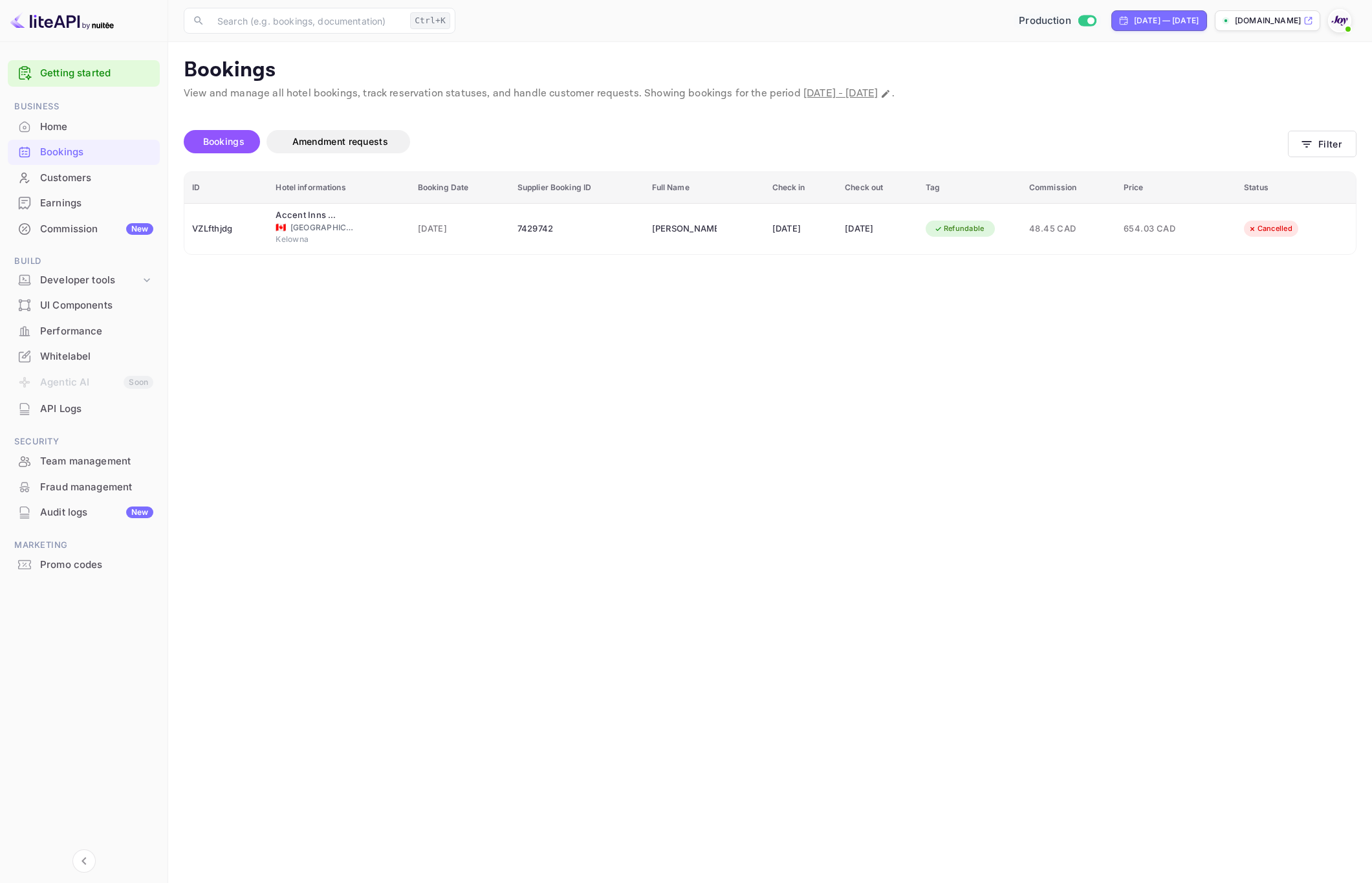
click at [1165, 470] on main "Bookings View and manage all hotel bookings, track reservation statuses, and ha…" at bounding box center [769, 463] width 1204 height 841
drag, startPoint x: 580, startPoint y: 564, endPoint x: 689, endPoint y: 615, distance: 120.3
click at [583, 564] on main "Bookings View and manage all hotel bookings, track reservation statuses, and ha…" at bounding box center [769, 463] width 1204 height 841
click at [1311, 146] on icon "button" at bounding box center [1306, 144] width 13 height 13
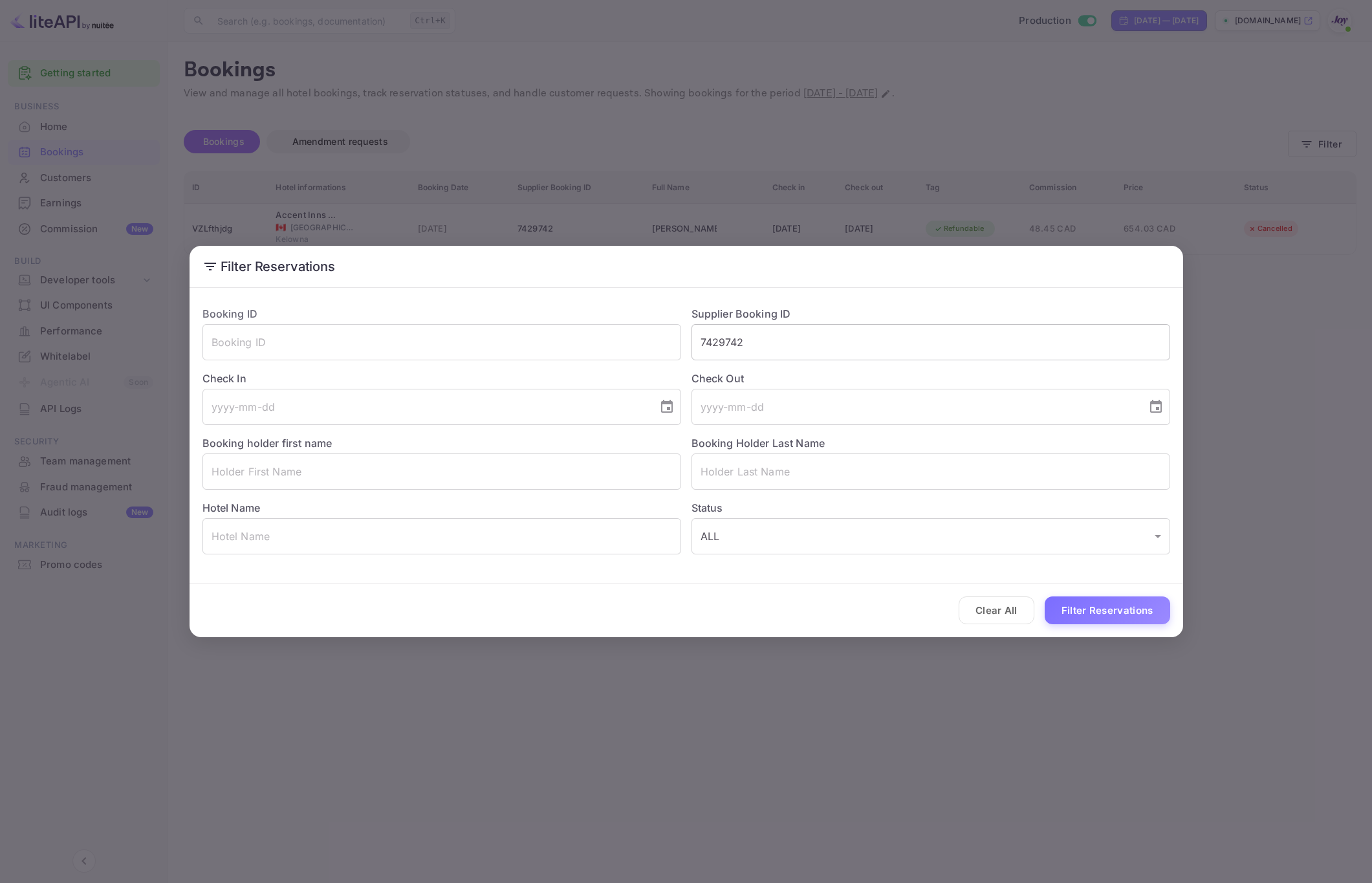
click at [763, 345] on input "7429742" at bounding box center [931, 342] width 479 height 36
click at [1100, 616] on button "Filter Reservations" at bounding box center [1107, 610] width 125 height 28
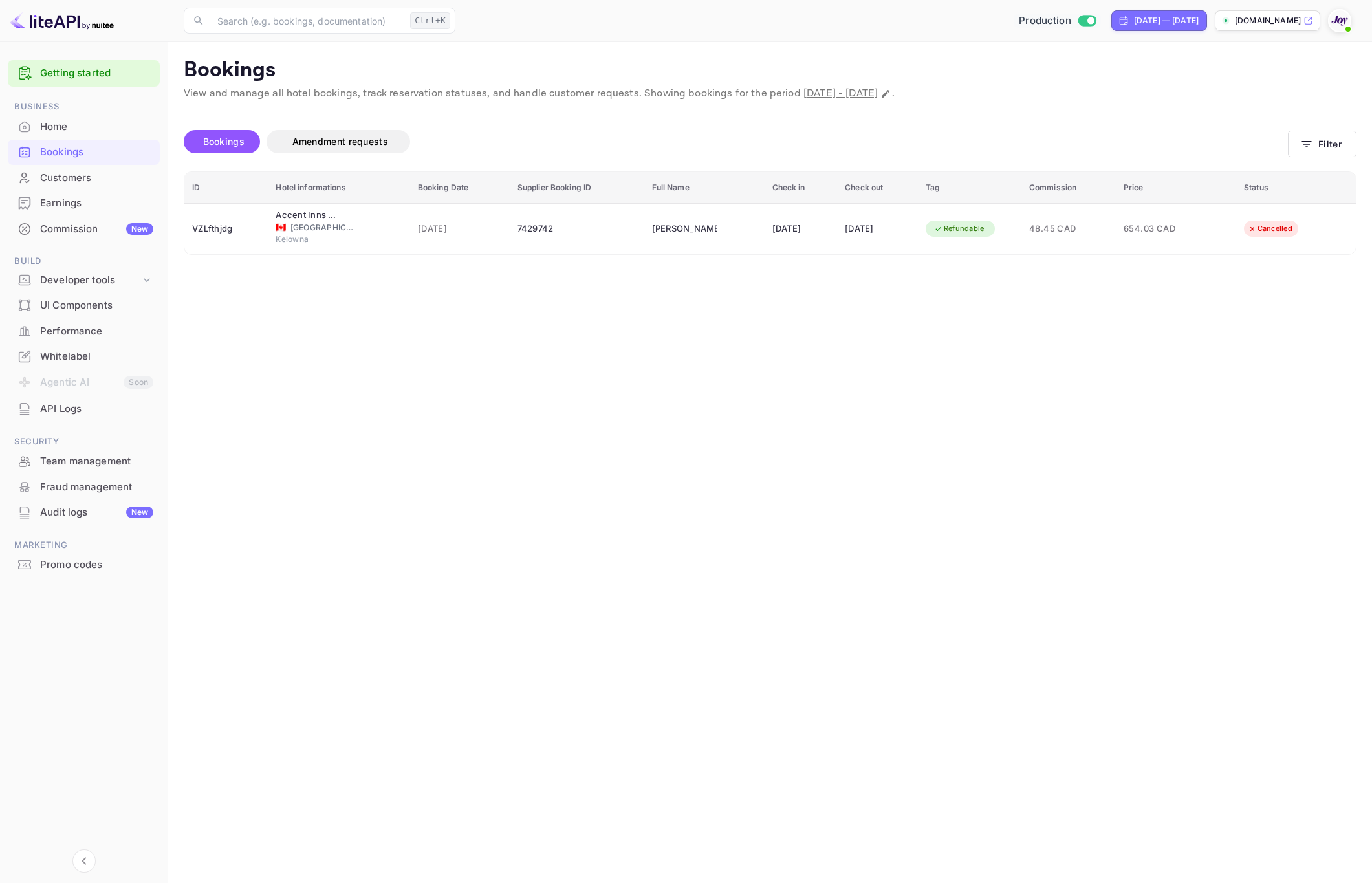
click at [493, 392] on main "Bookings View and manage all hotel bookings, track reservation statuses, and ha…" at bounding box center [769, 463] width 1204 height 841
click at [600, 532] on main "Bookings View and manage all hotel bookings, track reservation statuses, and ha…" at bounding box center [769, 463] width 1204 height 841
click at [564, 519] on main "Bookings View and manage all hotel bookings, track reservation statuses, and ha…" at bounding box center [769, 463] width 1204 height 841
